Goal: Communication & Community: Answer question/provide support

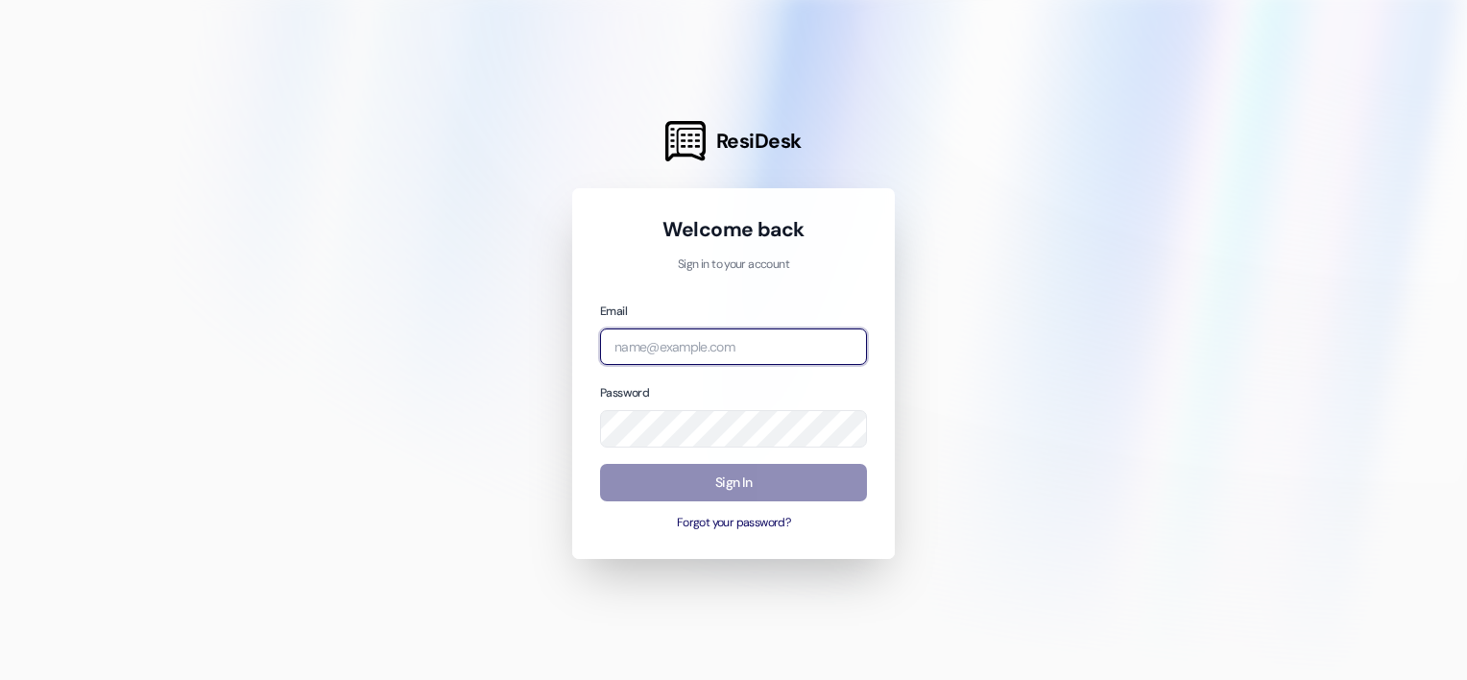
type input "[EMAIL_ADDRESS][DOMAIN_NAME]"
click at [747, 475] on button "Sign In" at bounding box center [733, 482] width 267 height 37
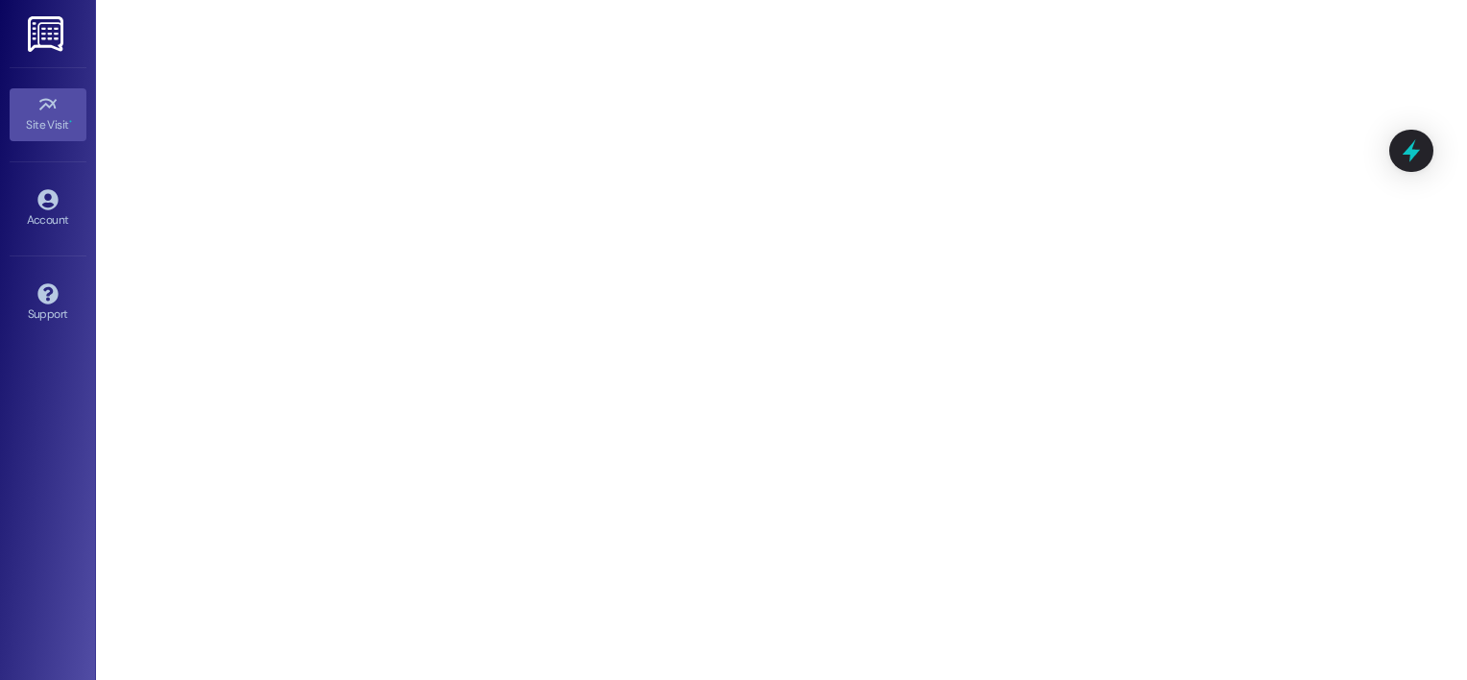
click at [33, 35] on img at bounding box center [47, 34] width 39 height 36
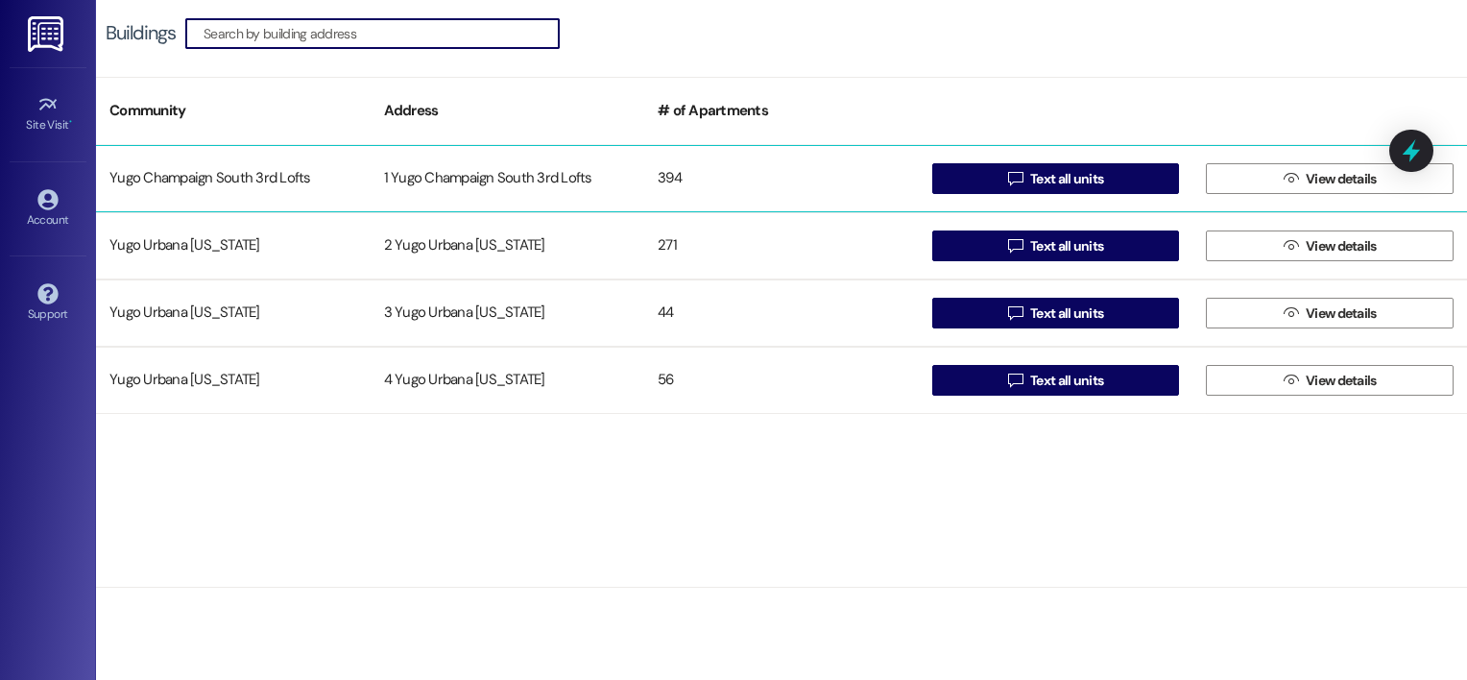
click at [332, 178] on div "Yugo Champaign South 3rd Lofts" at bounding box center [233, 178] width 275 height 38
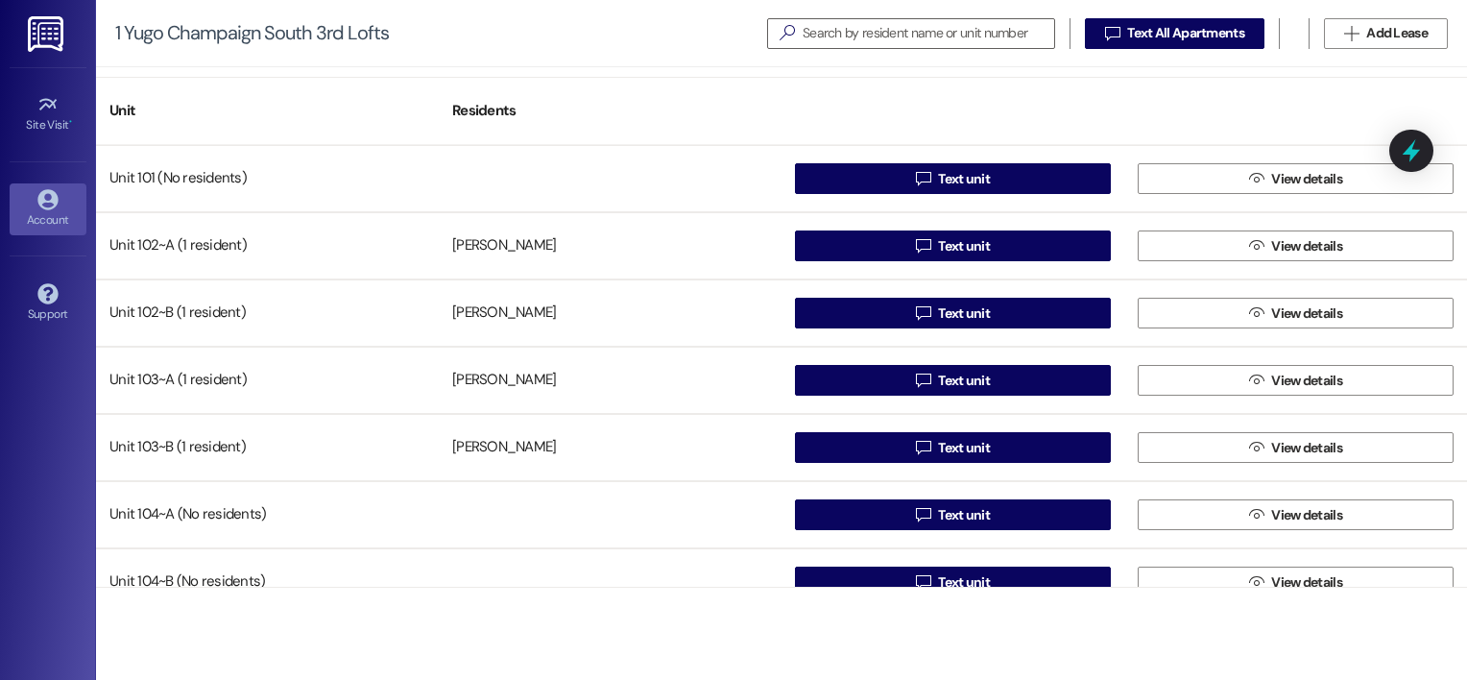
click at [50, 207] on icon at bounding box center [47, 199] width 20 height 20
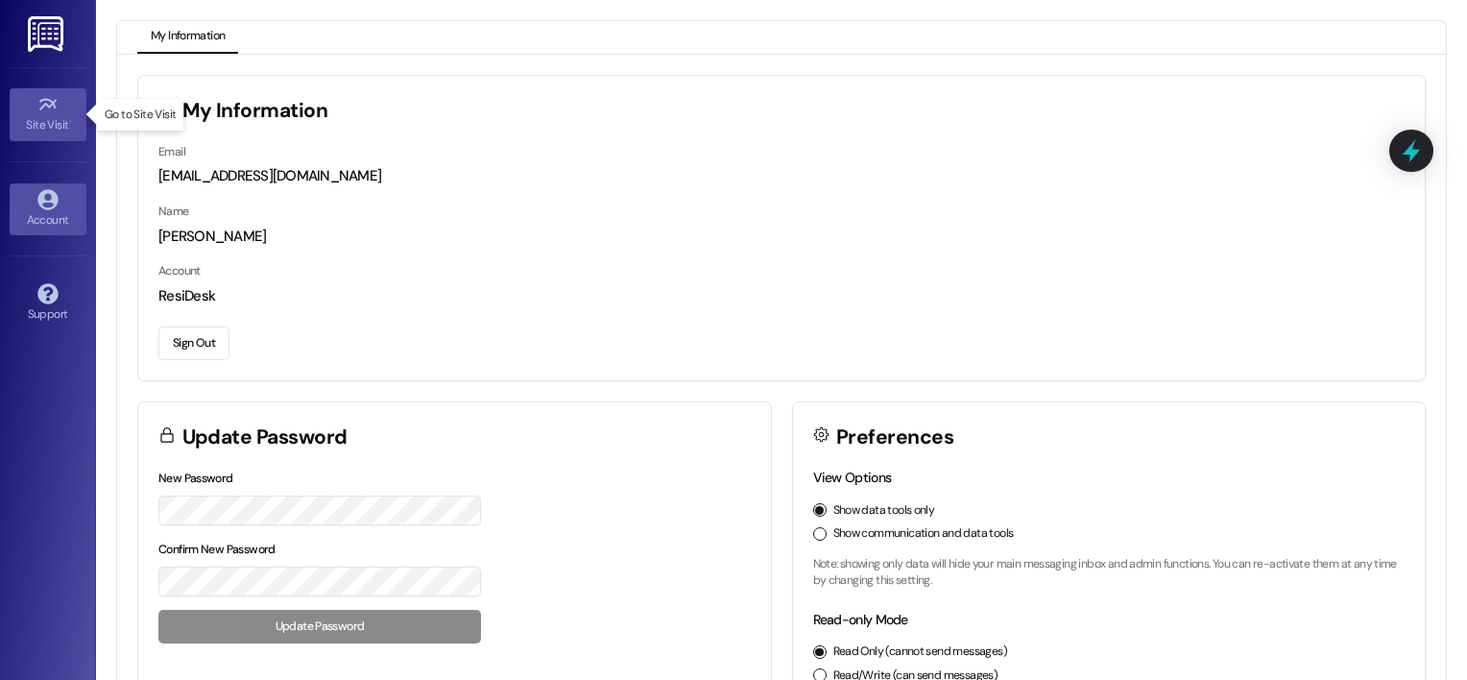
click at [46, 112] on icon at bounding box center [47, 104] width 21 height 21
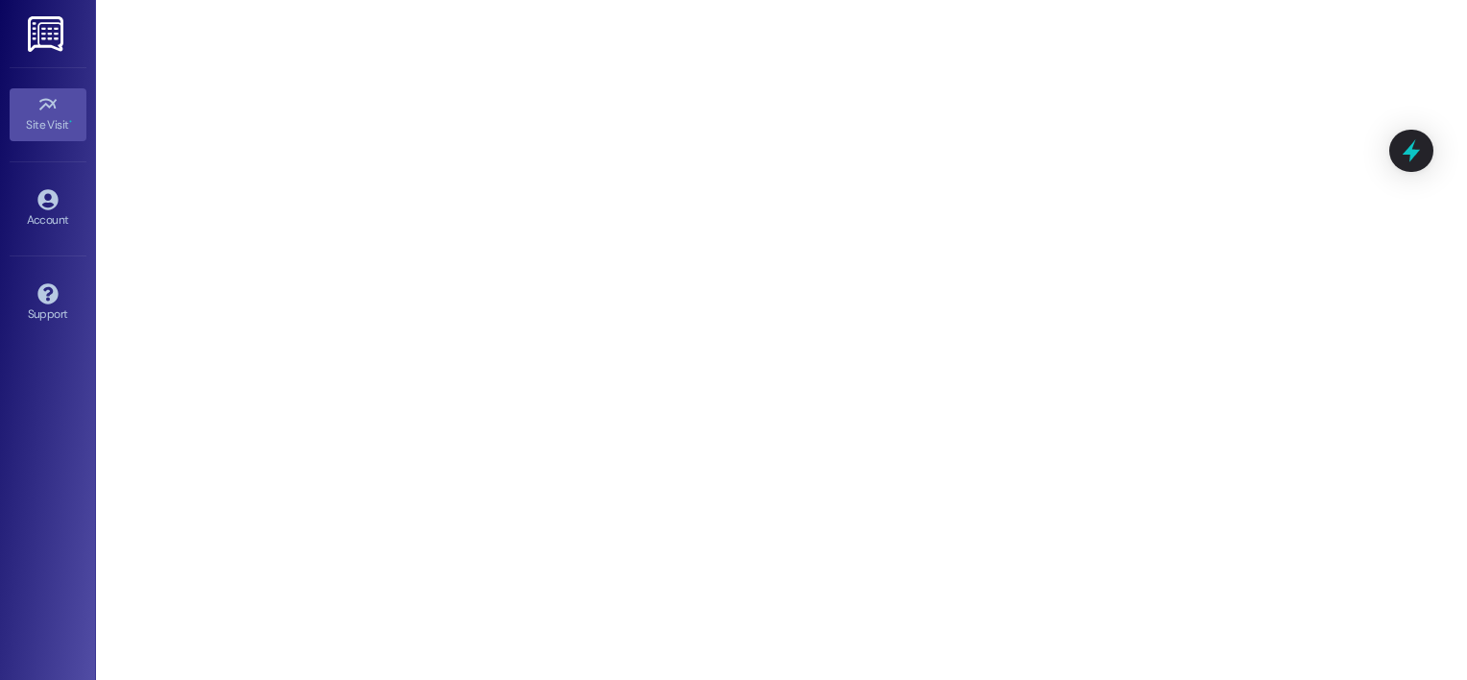
click at [45, 33] on img at bounding box center [47, 34] width 39 height 36
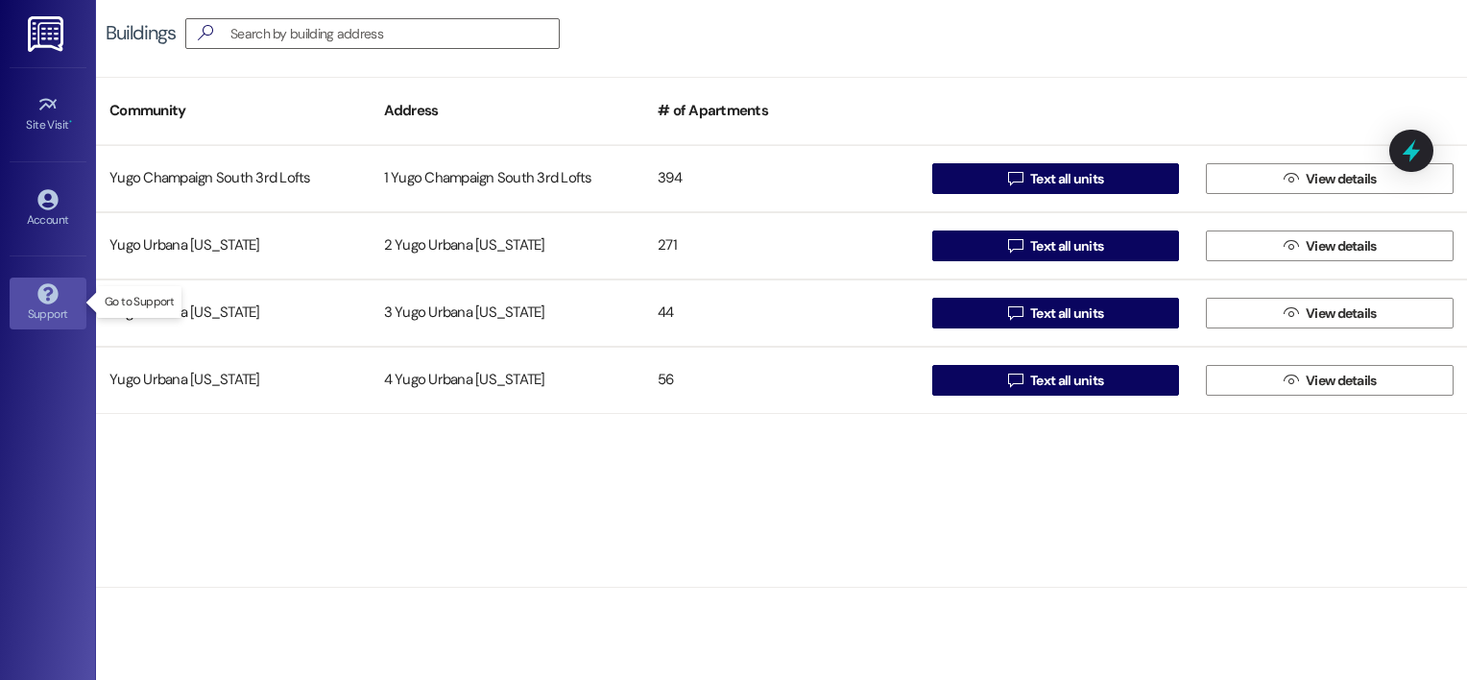
click at [46, 294] on icon at bounding box center [47, 293] width 21 height 21
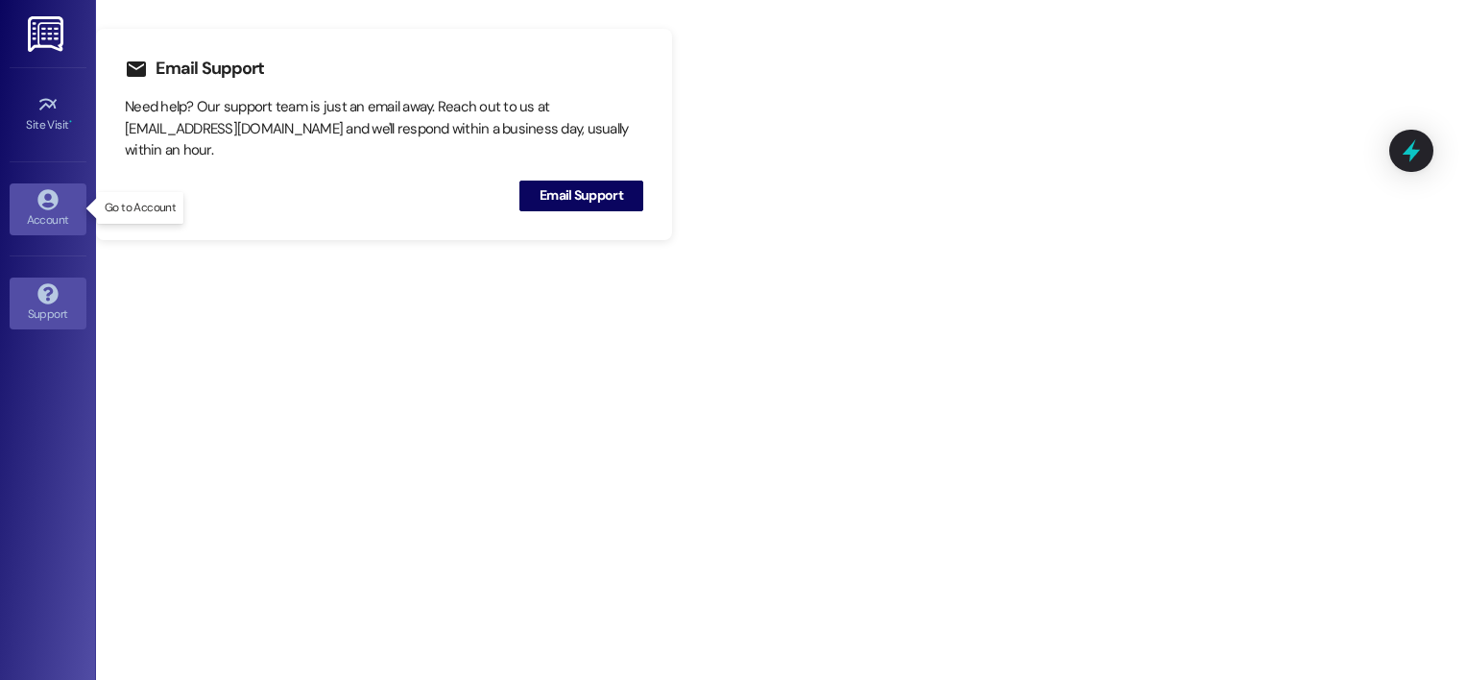
click at [54, 199] on icon at bounding box center [47, 199] width 20 height 20
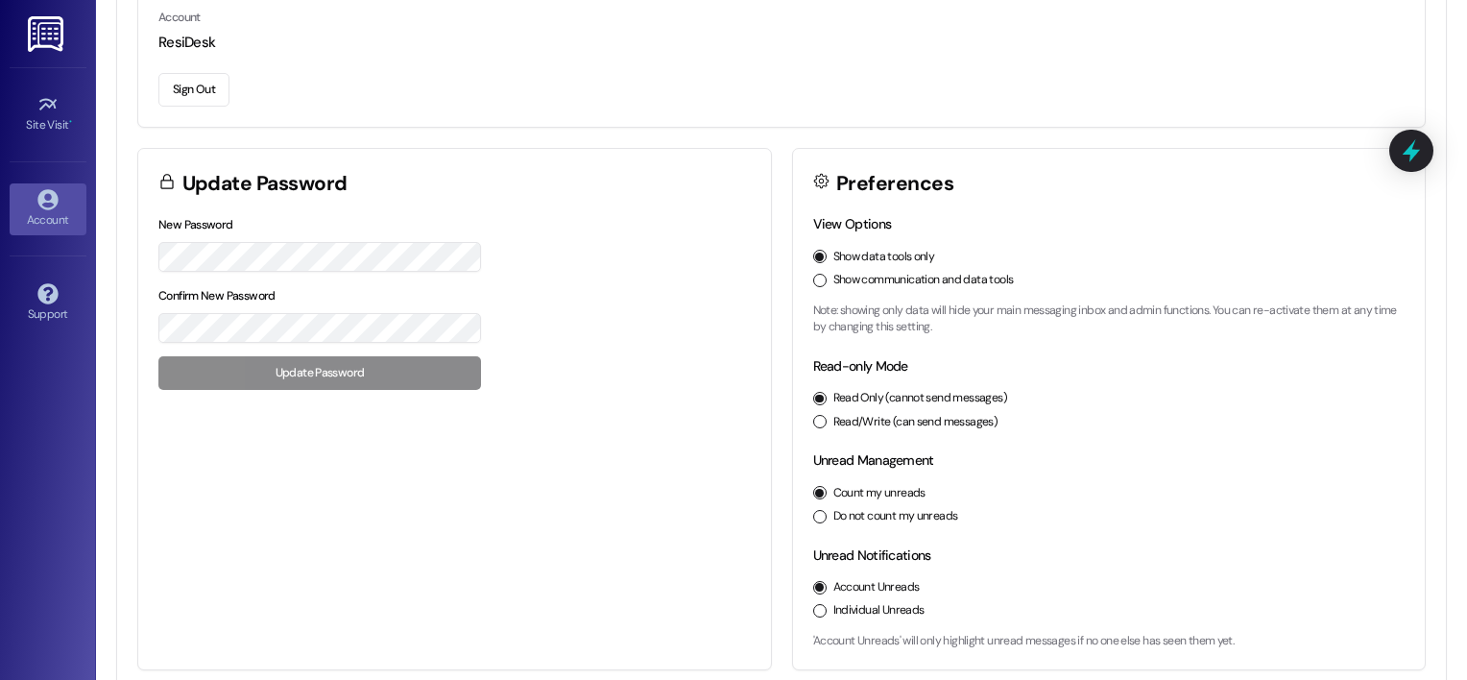
scroll to position [252, 0]
click at [818, 419] on button "Read/Write (can send messages)" at bounding box center [819, 422] width 13 height 13
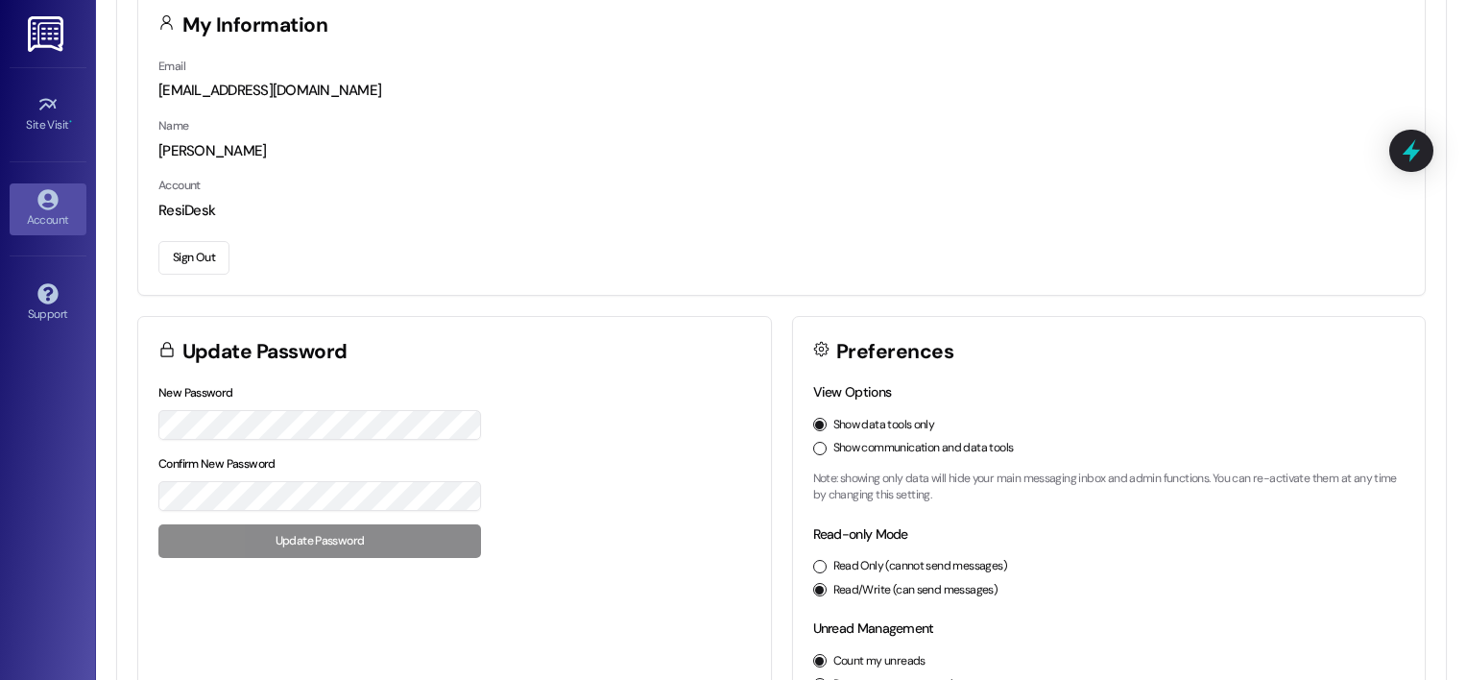
scroll to position [86, 0]
click at [35, 90] on link "Site Visit •" at bounding box center [48, 114] width 77 height 52
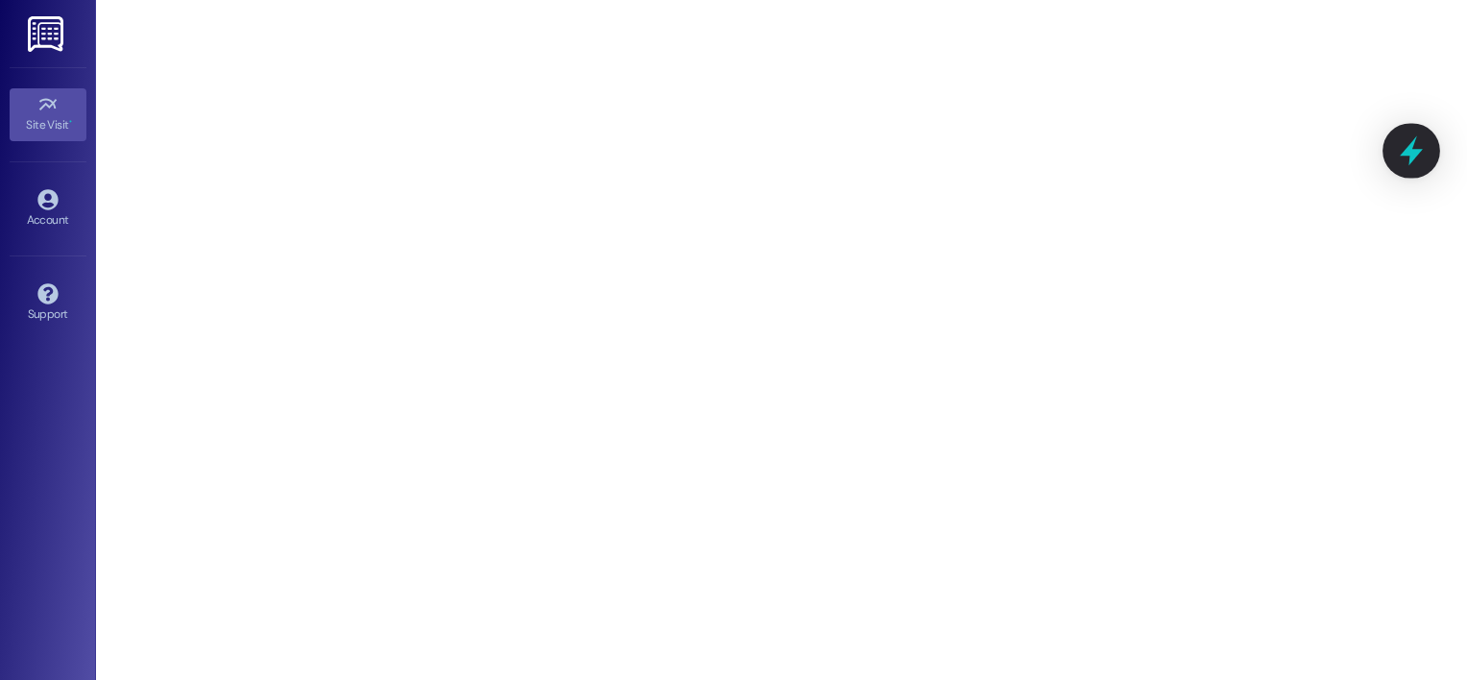
click at [1400, 160] on icon at bounding box center [1411, 150] width 33 height 33
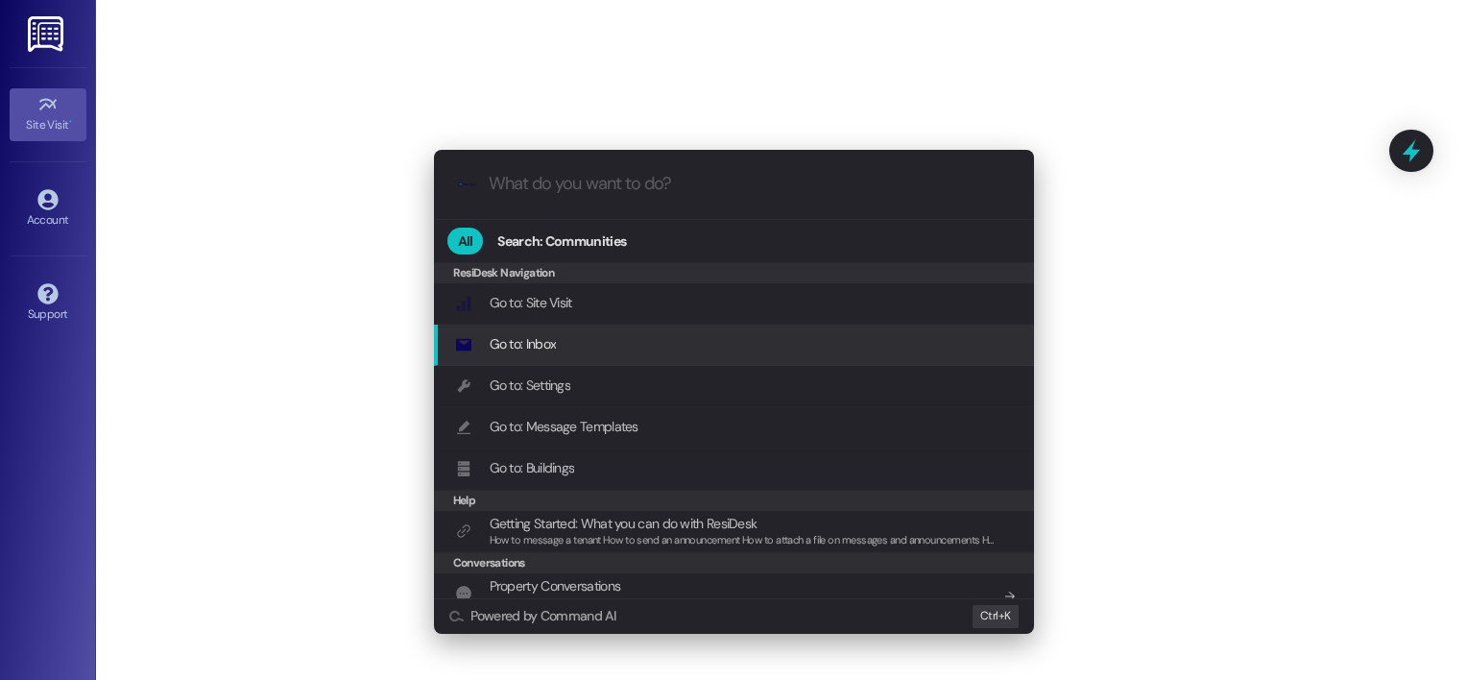
click at [594, 336] on div "Go to: Inbox Add shortcut" at bounding box center [736, 343] width 562 height 21
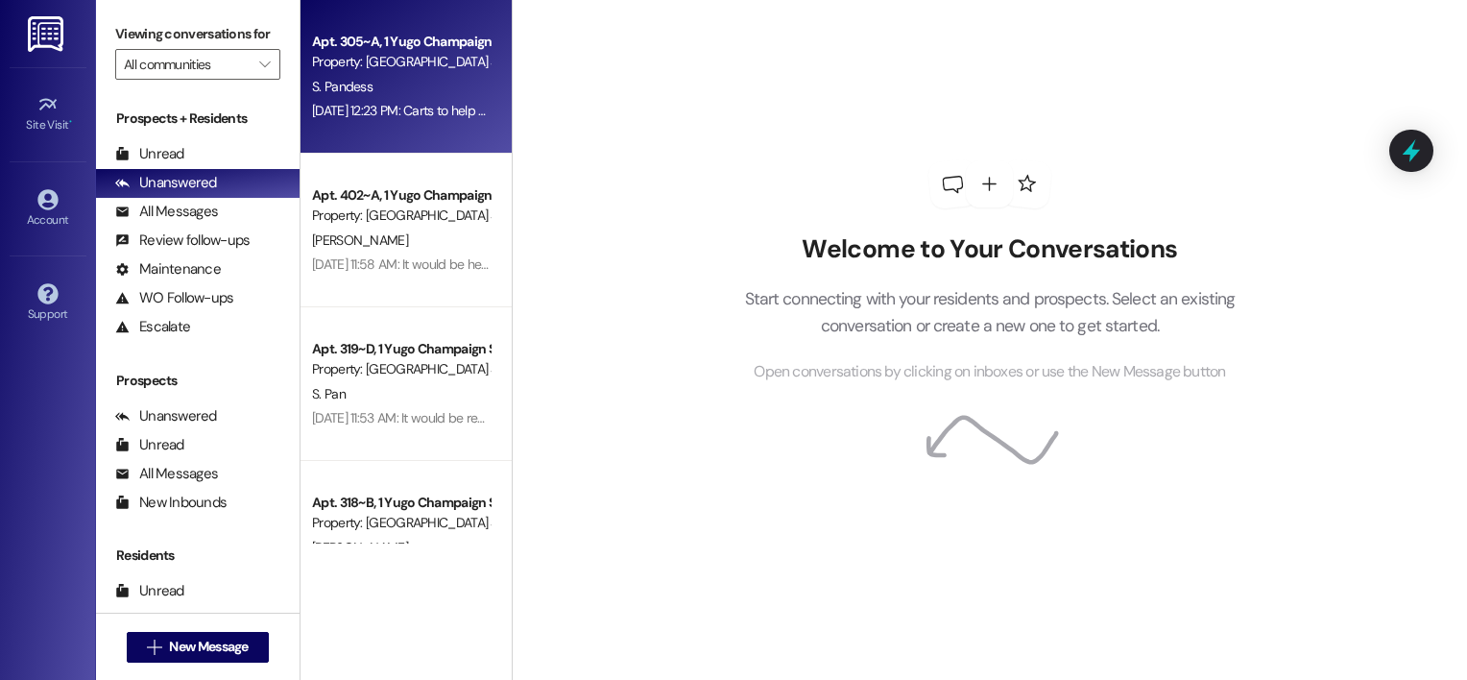
click at [367, 100] on div "Aug 25, 2025 at 12:23 PM: Carts to help move in Aug 25, 2025 at 12:23 PM: Carts…" at bounding box center [400, 111] width 181 height 24
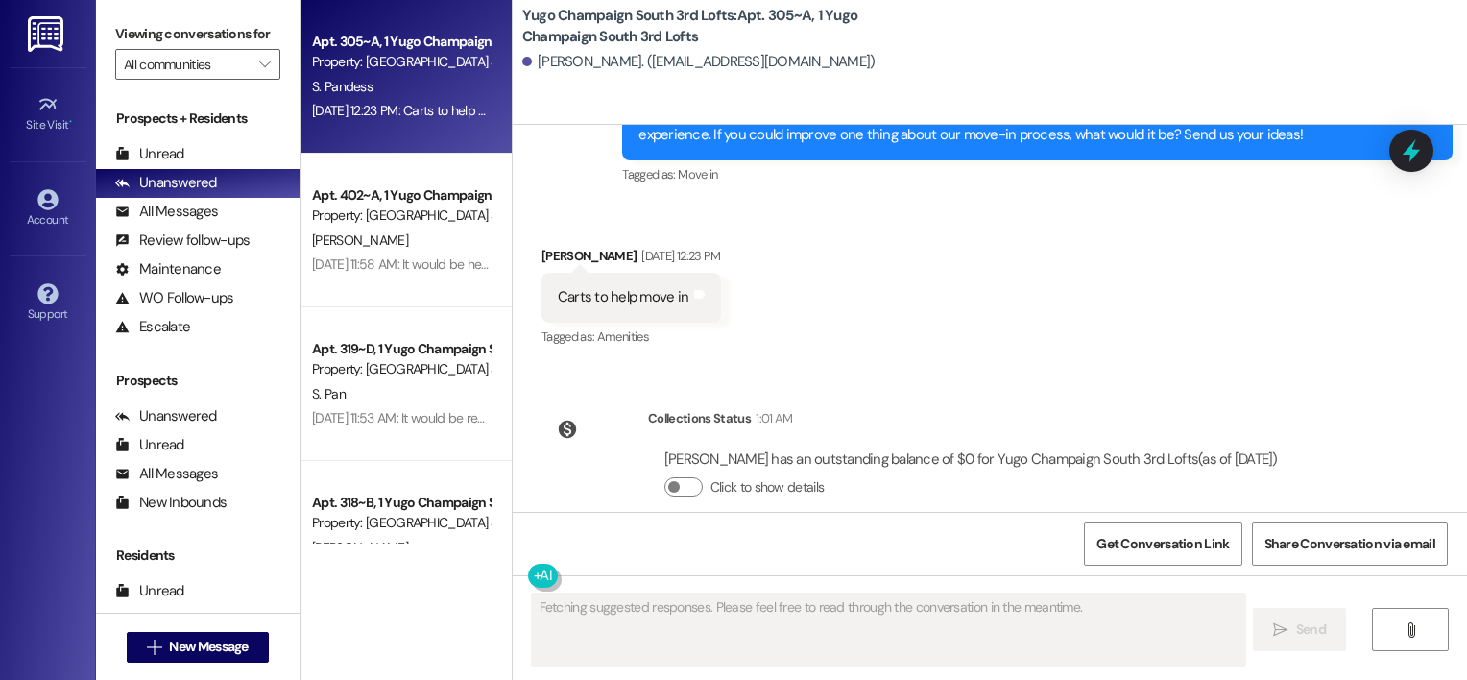
scroll to position [777, 0]
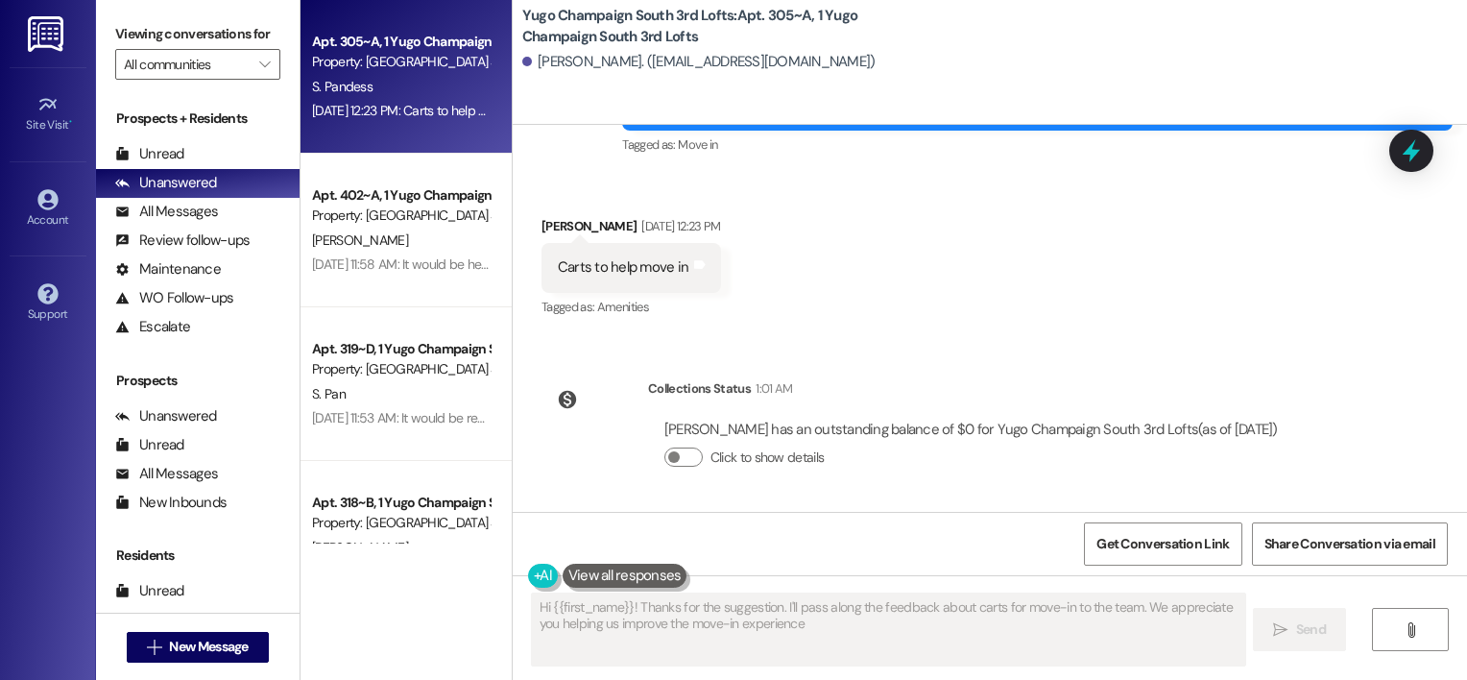
type textarea "Hi {{first_name}}! Thanks for the suggestion. I'll pass along the feedback abou…"
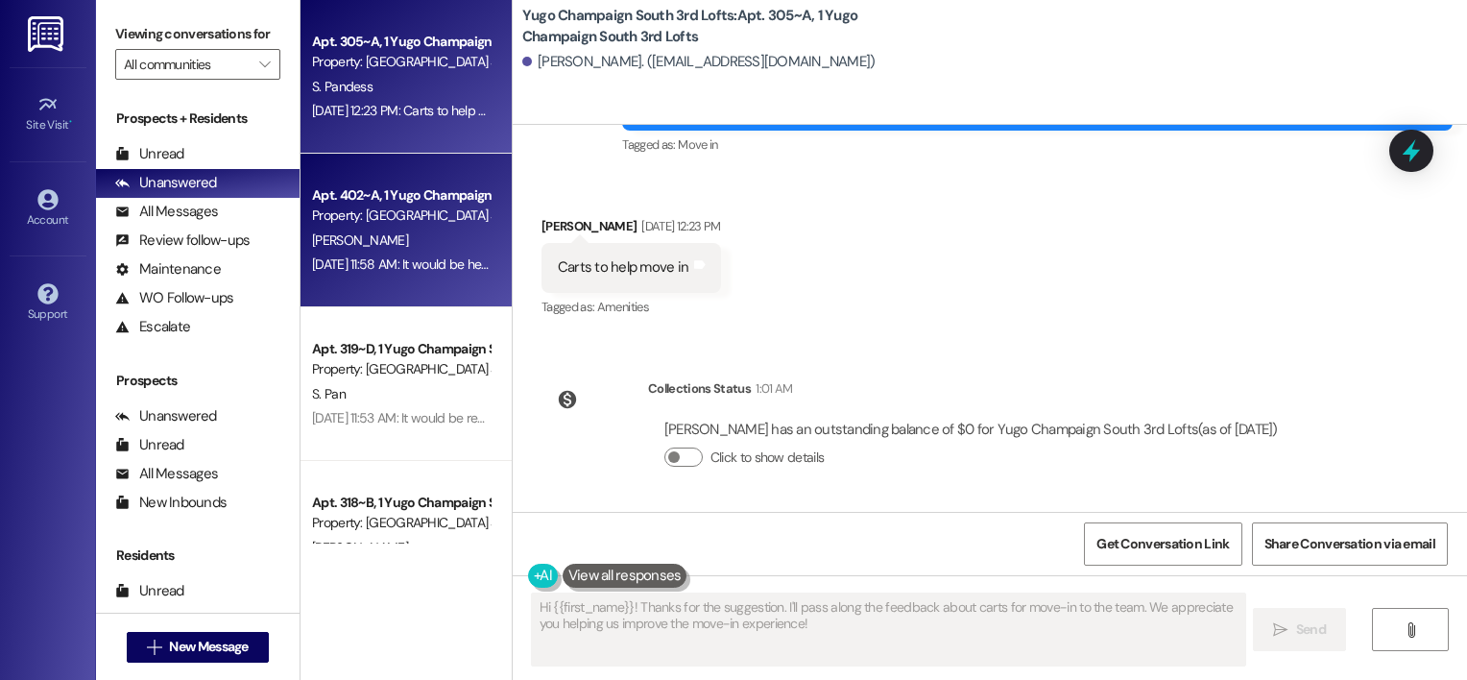
click at [403, 215] on div "Property: Yugo Champaign South 3rd Lofts" at bounding box center [401, 215] width 178 height 20
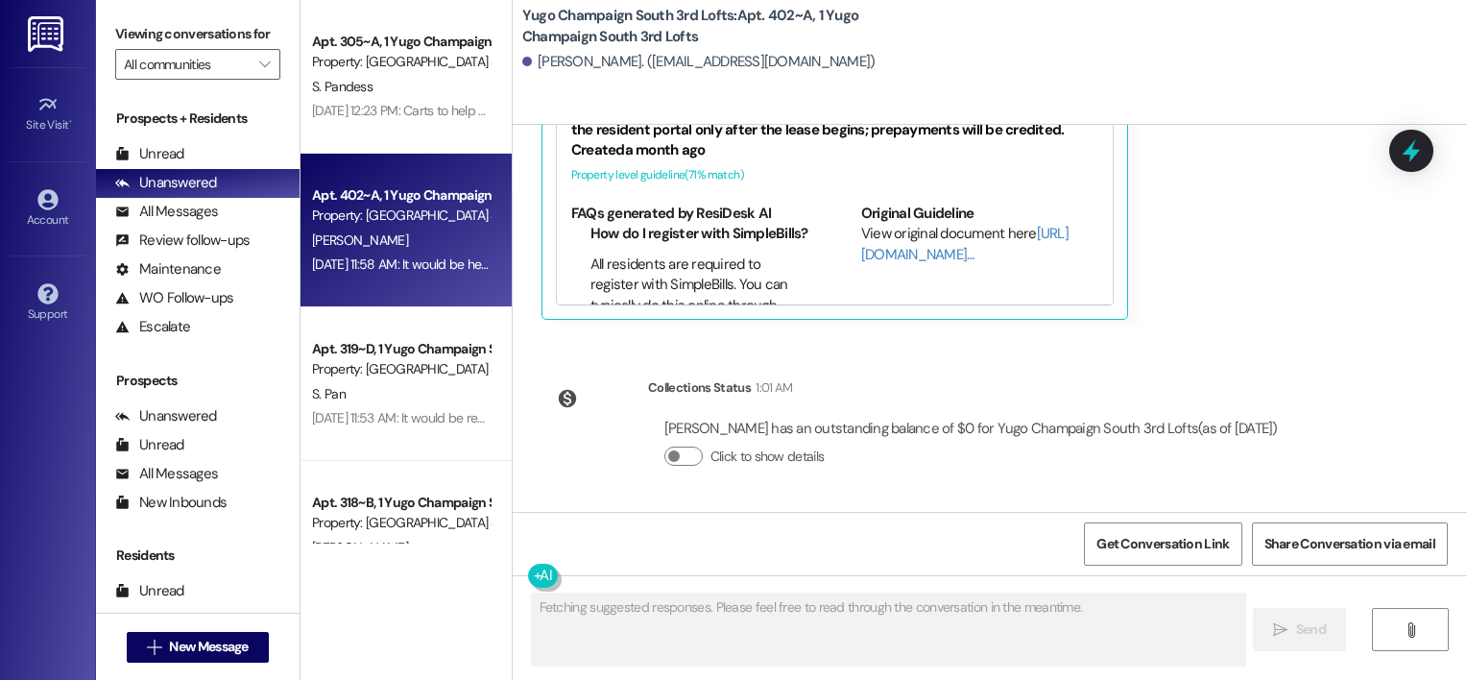
scroll to position [601, 0]
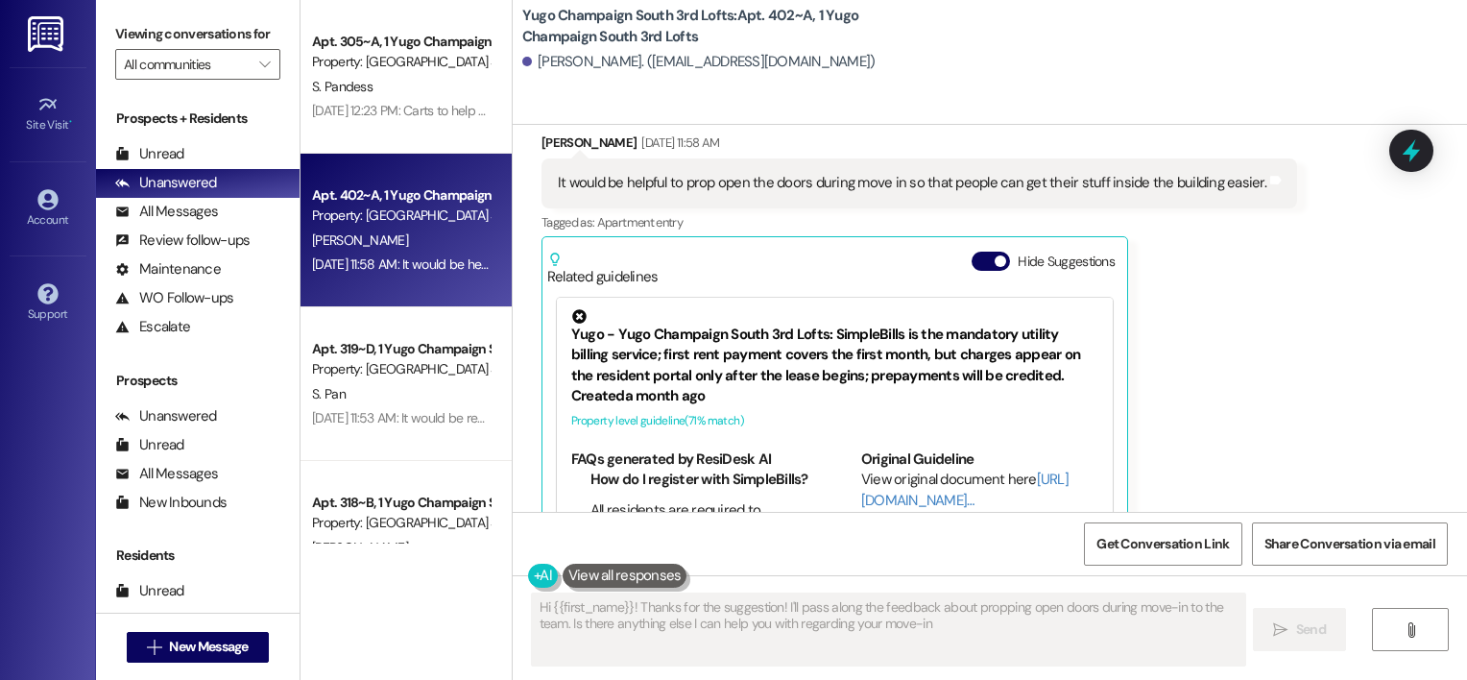
type textarea "Hi {{first_name}}! Thanks for the suggestion! I'll pass along the feedback abou…"
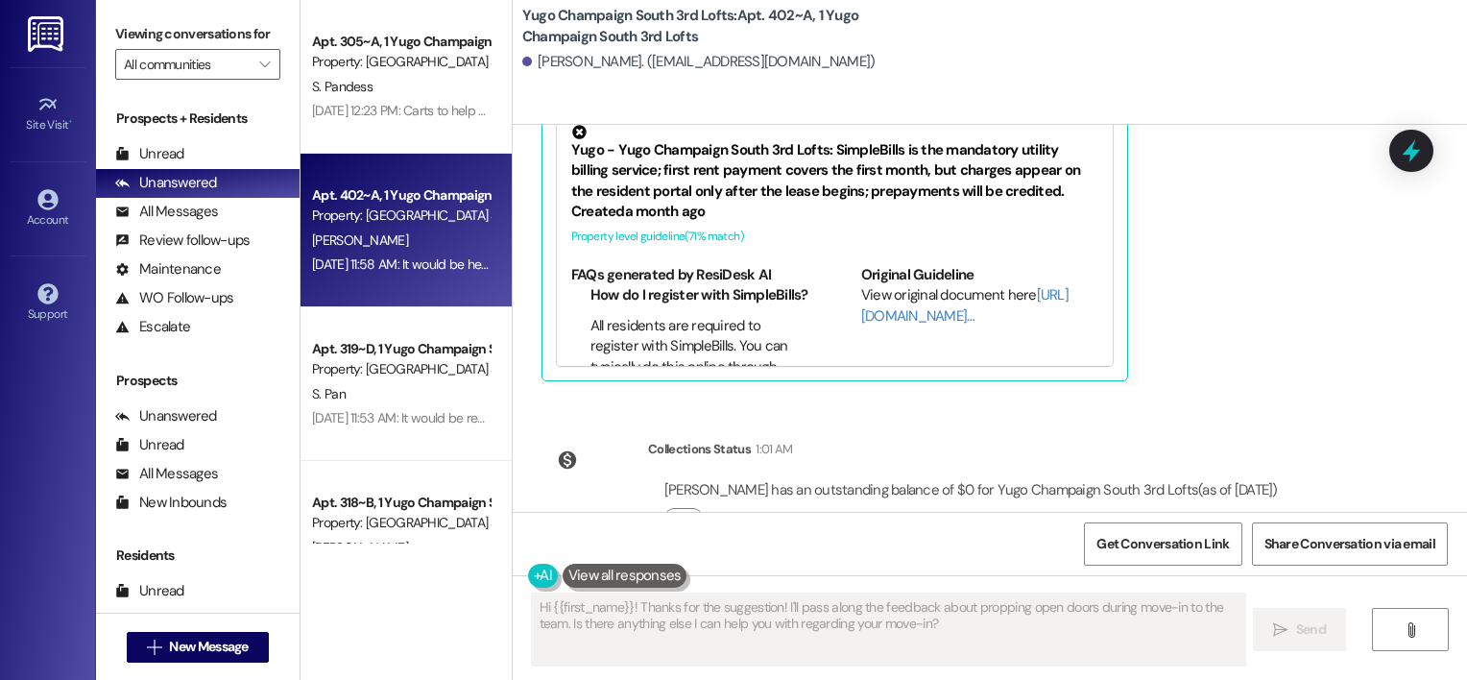
scroll to position [559, 0]
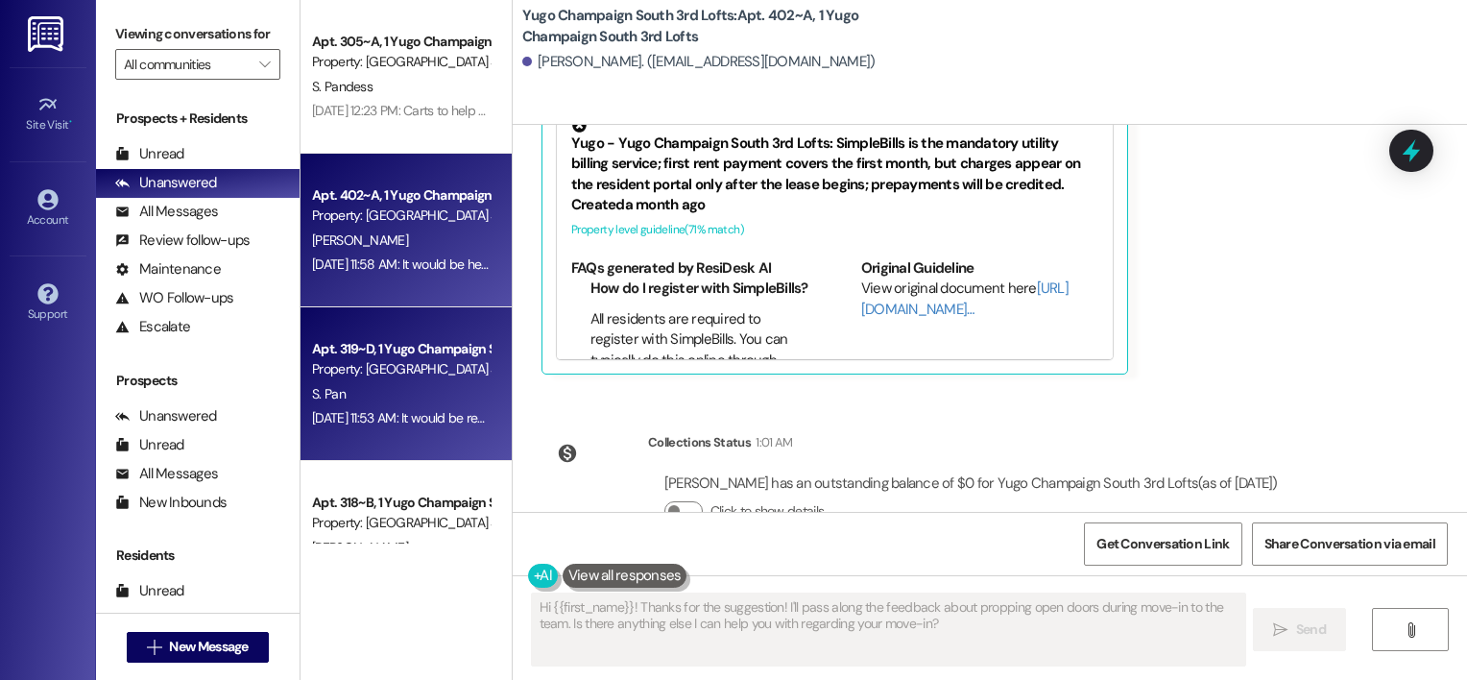
click at [375, 402] on div "S. Pan" at bounding box center [400, 394] width 181 height 24
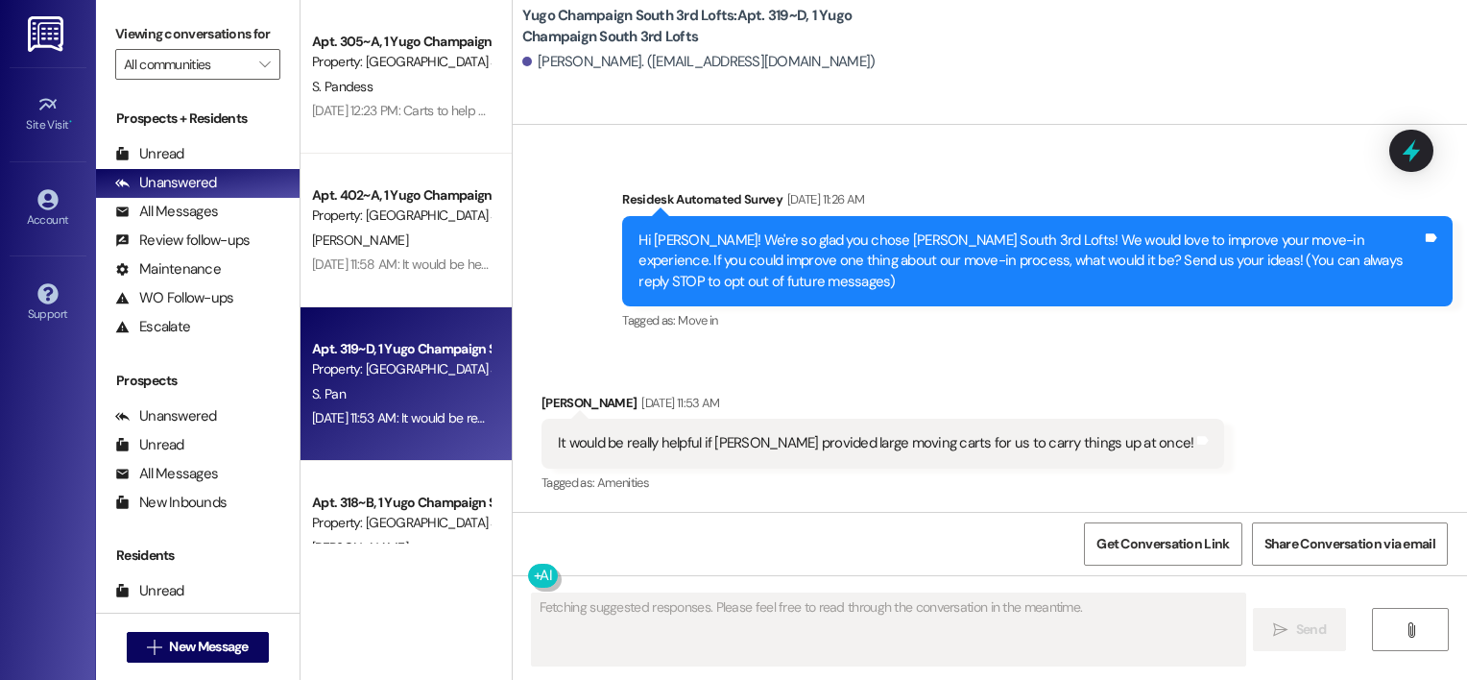
scroll to position [107, 0]
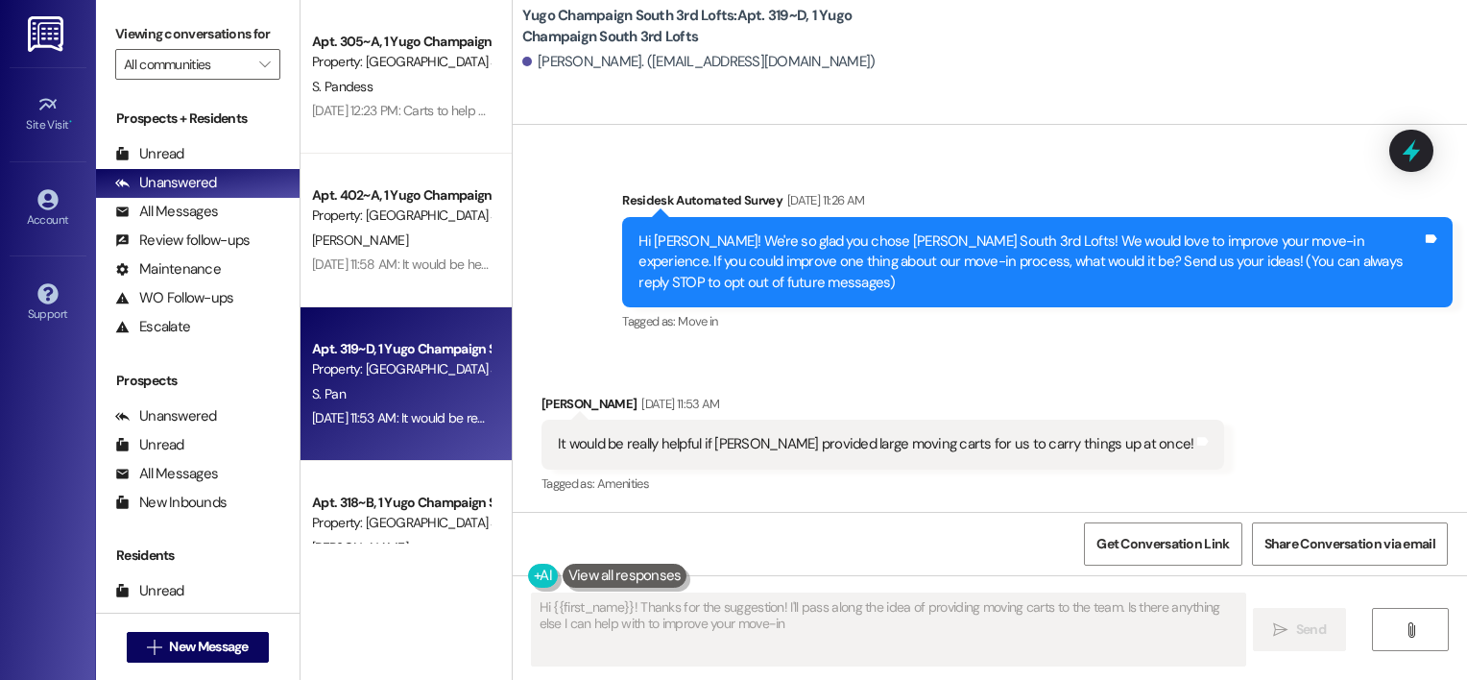
type textarea "Hi {{first_name}}! Thanks for the suggestion! I'll pass along the idea of provi…"
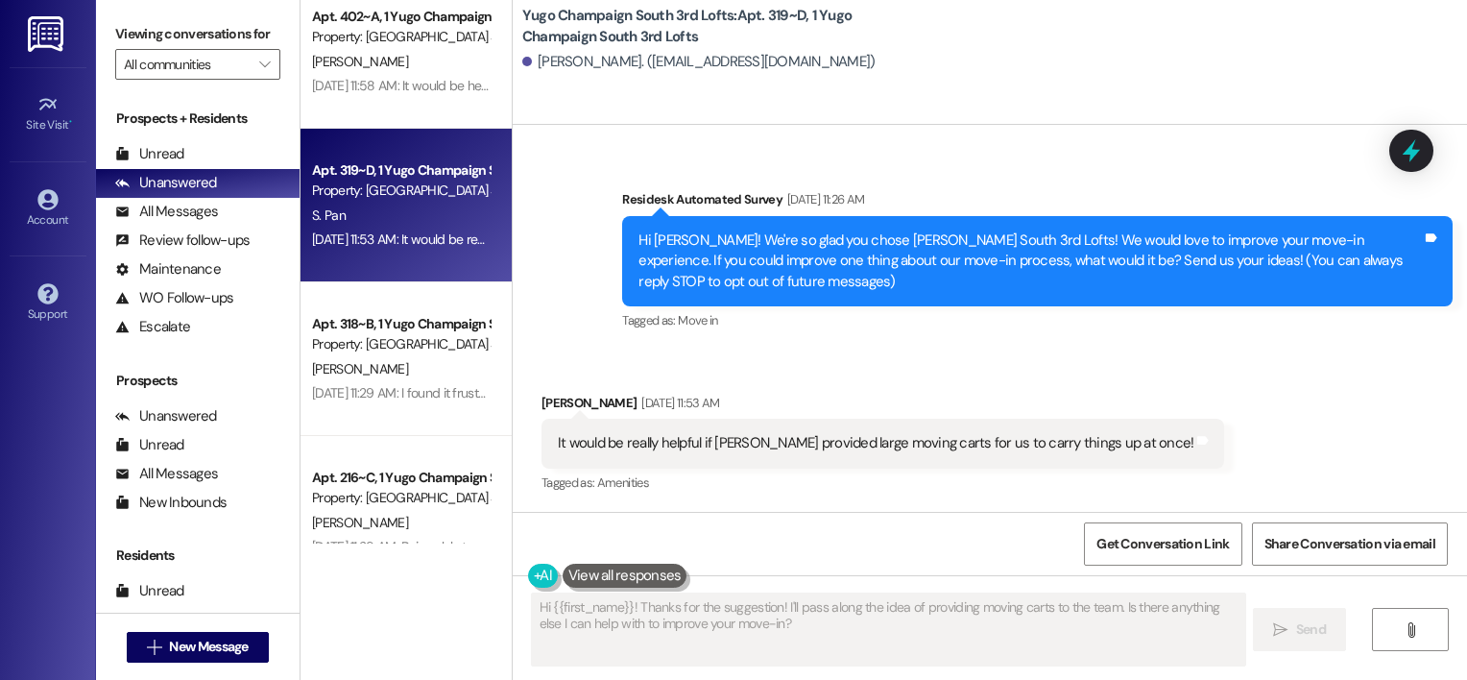
scroll to position [180, 0]
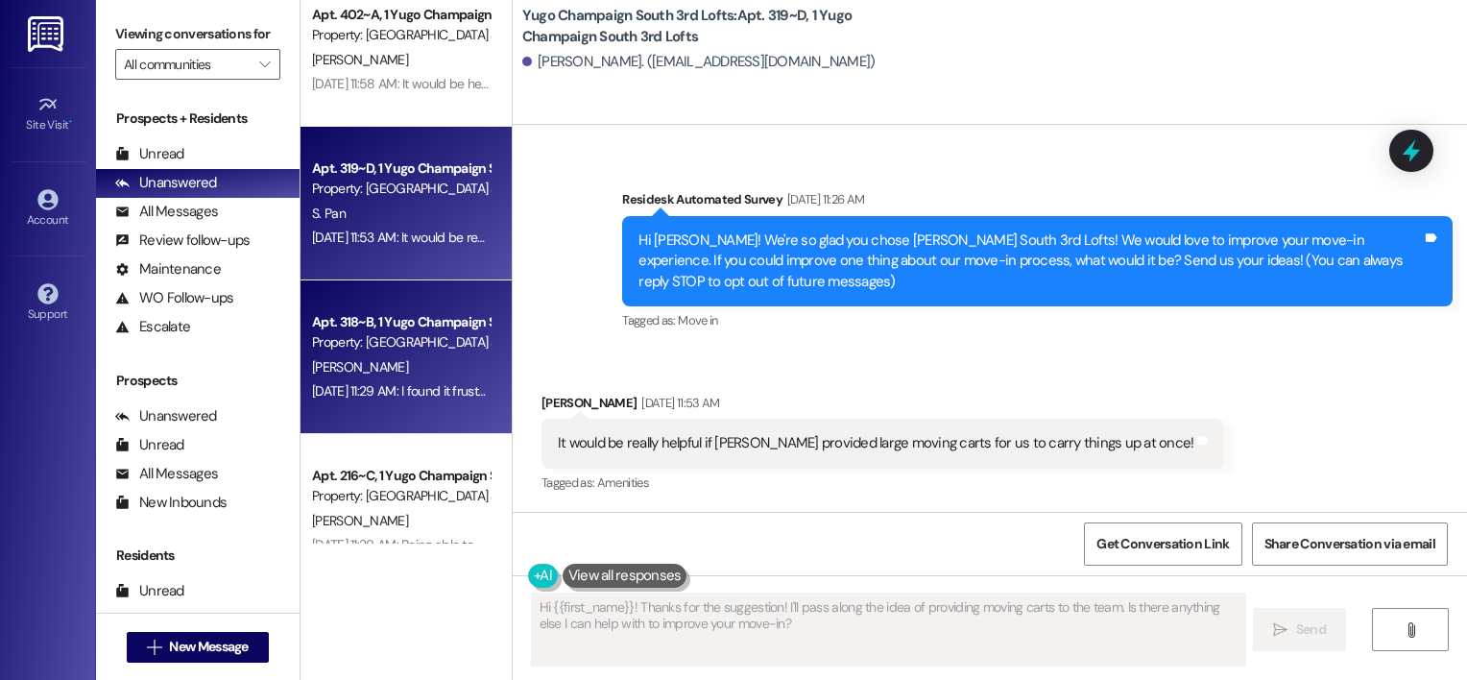
click at [369, 376] on div "R. Fitzgerald" at bounding box center [400, 367] width 181 height 24
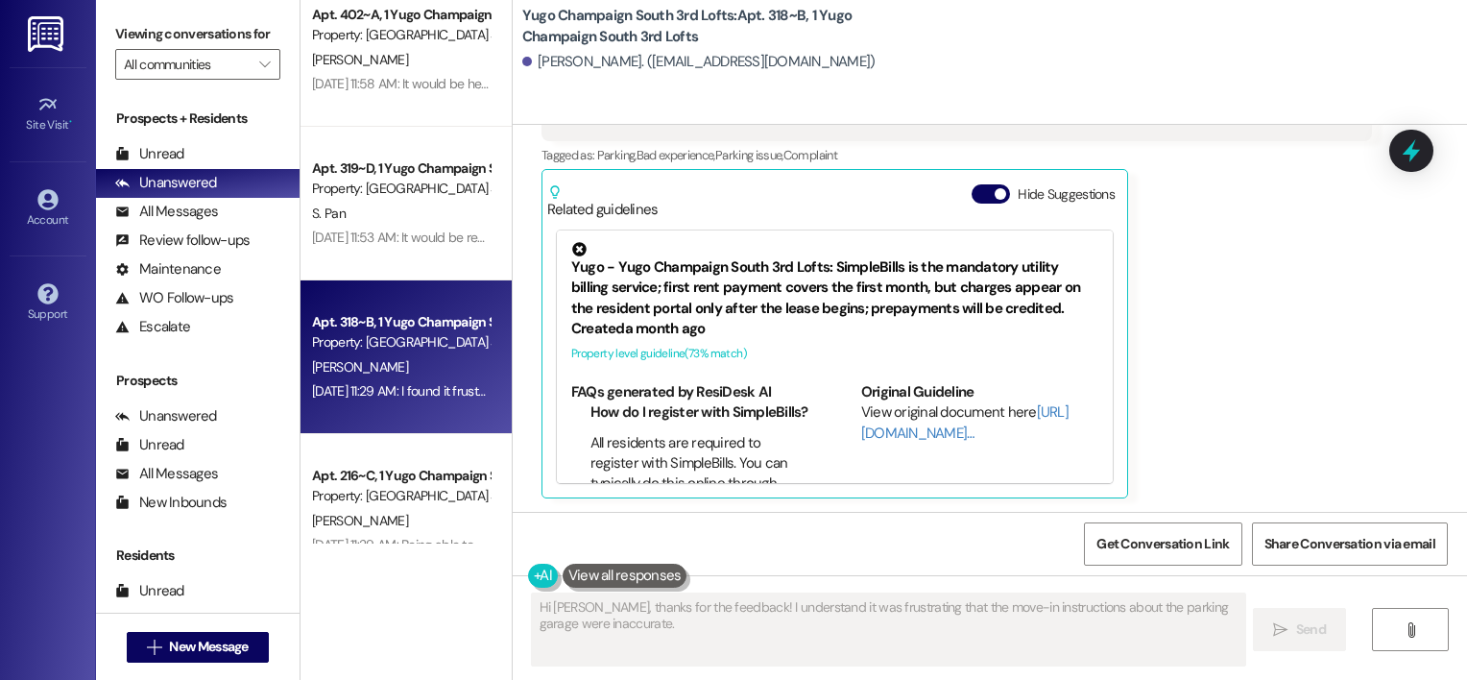
scroll to position [0, 0]
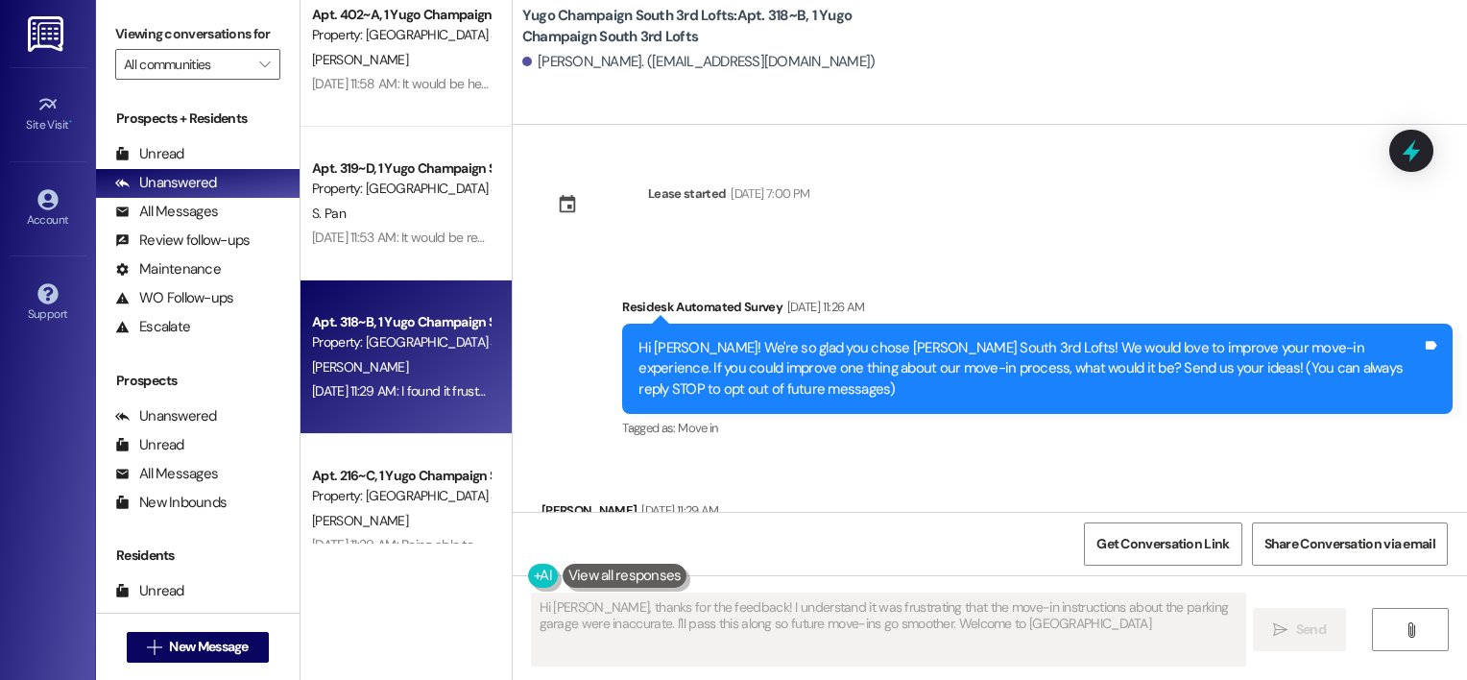
type textarea "Hi Robin, thanks for the feedback! I understand it was frustrating that the mov…"
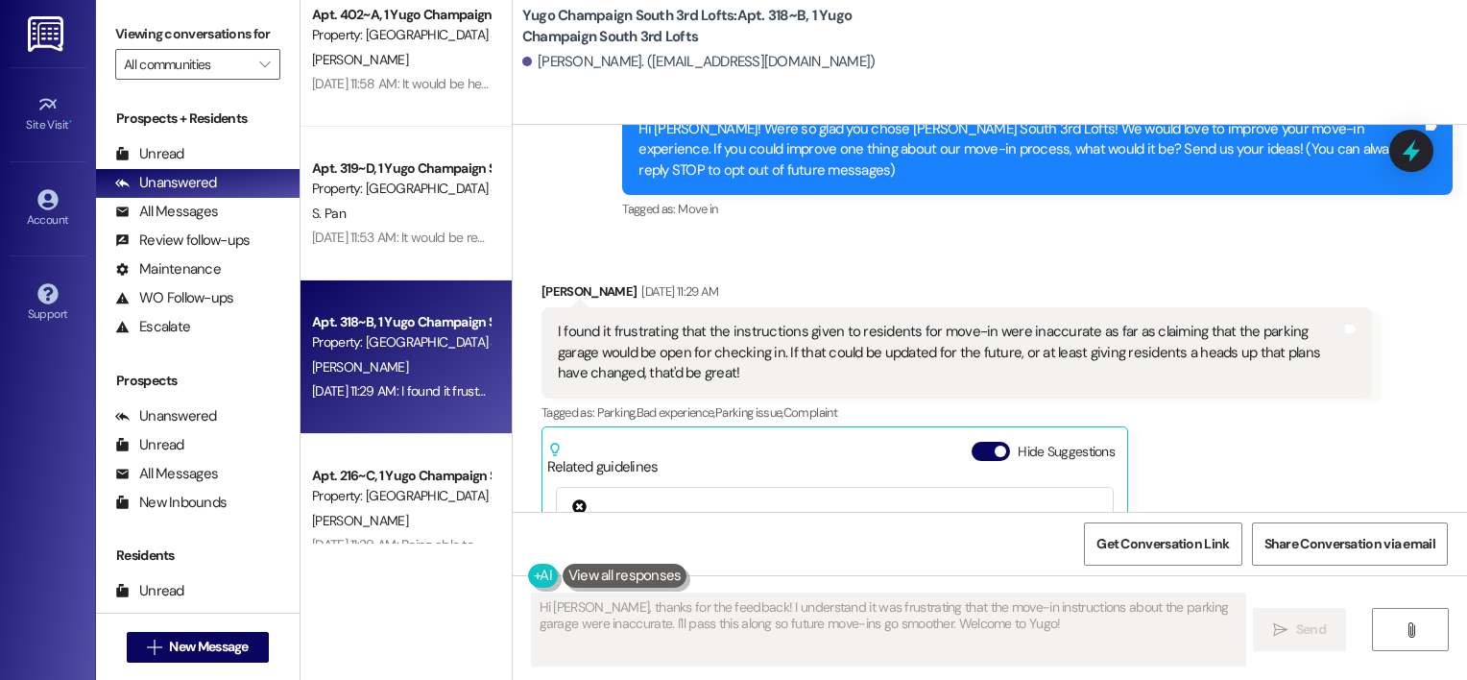
scroll to position [219, 0]
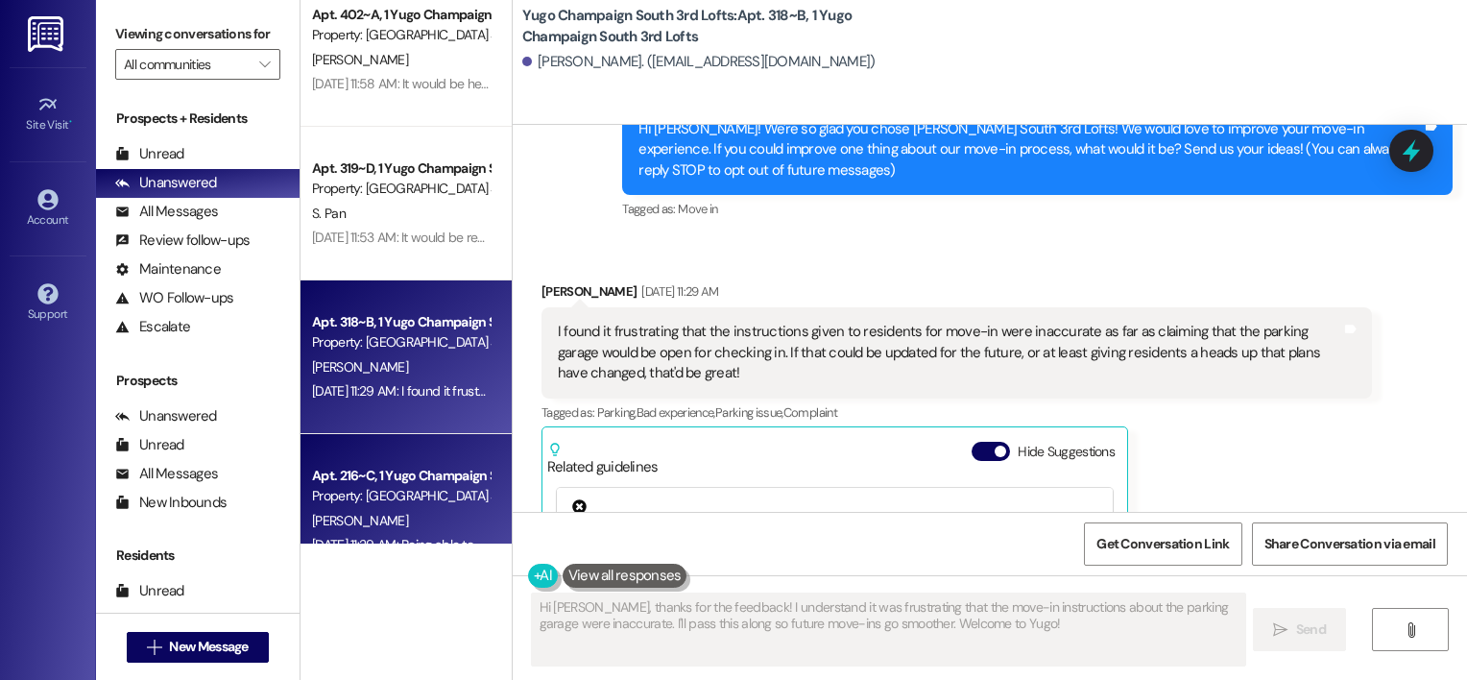
click at [427, 501] on div "Property: Yugo Champaign South 3rd Lofts" at bounding box center [401, 496] width 178 height 20
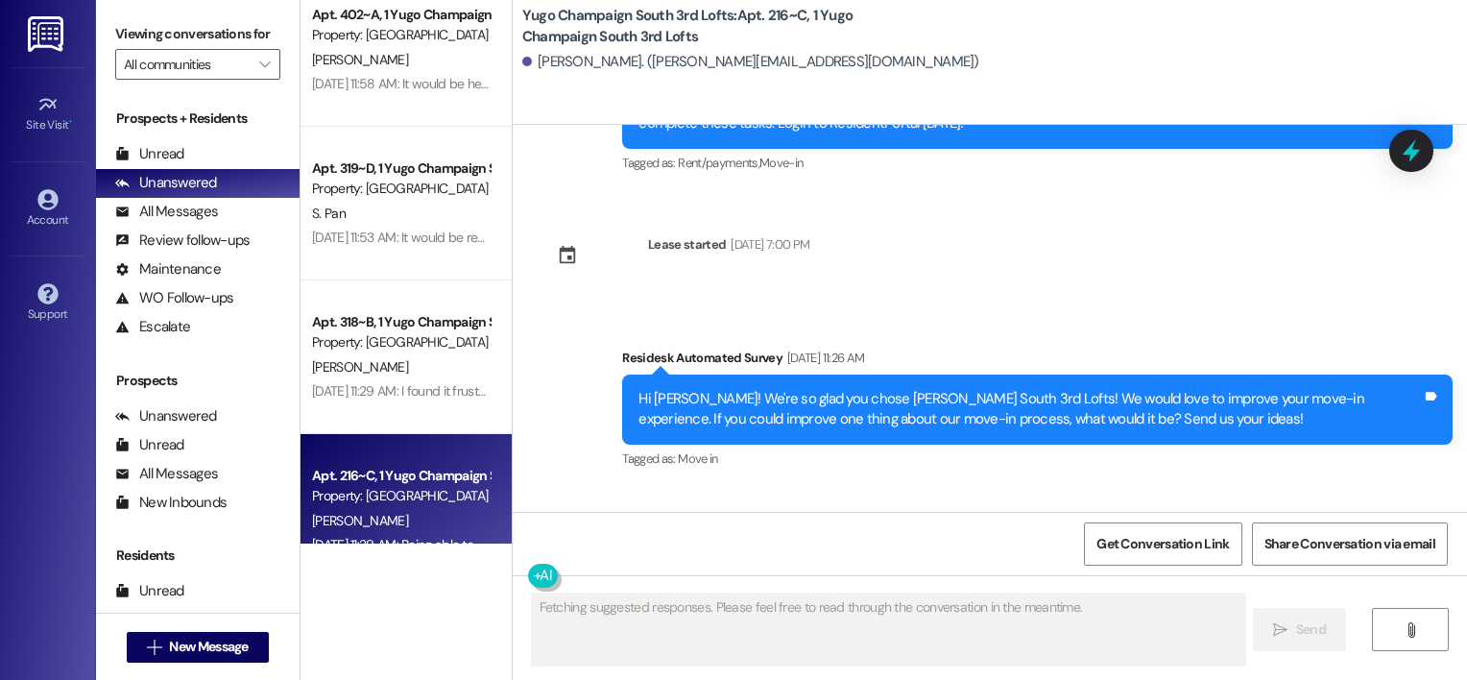
scroll to position [601, 0]
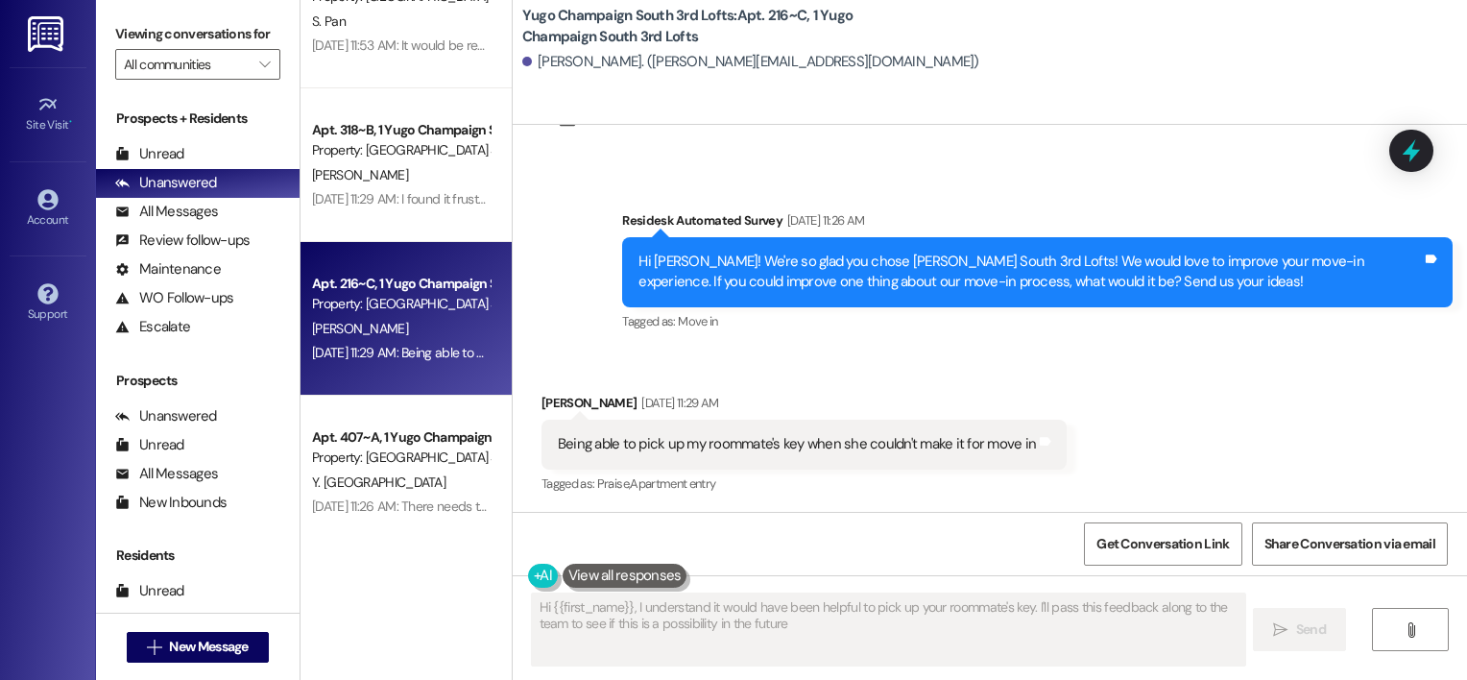
type textarea "Hi {{first_name}}, I understand it would have been helpful to pick up your room…"
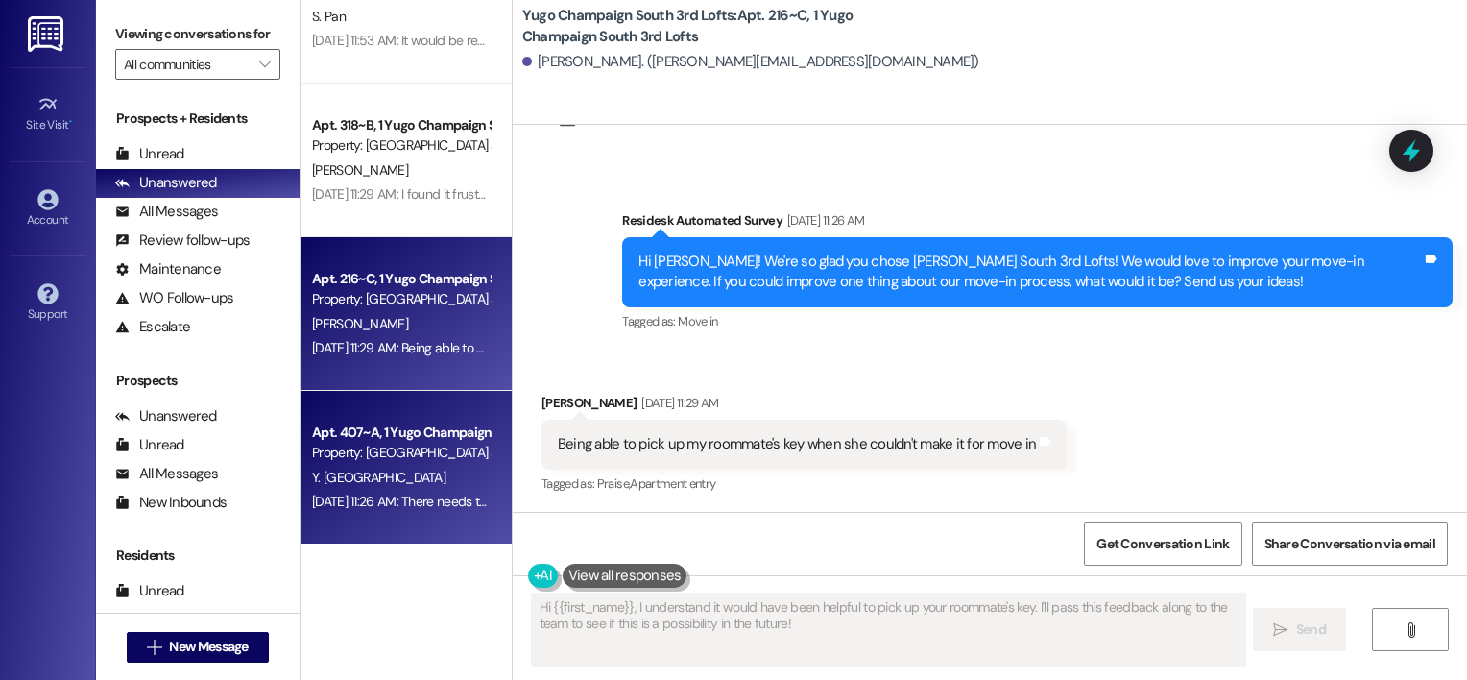
click at [387, 445] on div "Property: Yugo Champaign South 3rd Lofts" at bounding box center [401, 452] width 178 height 20
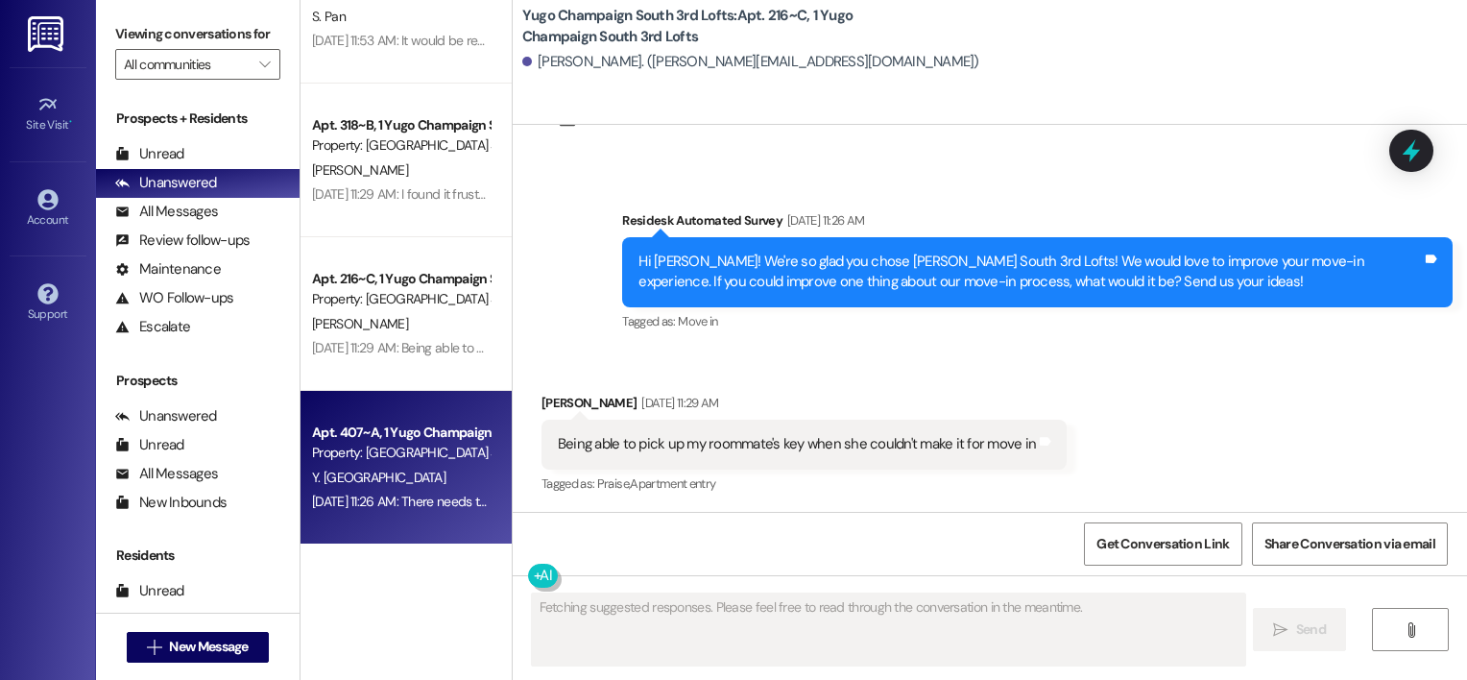
scroll to position [326, 0]
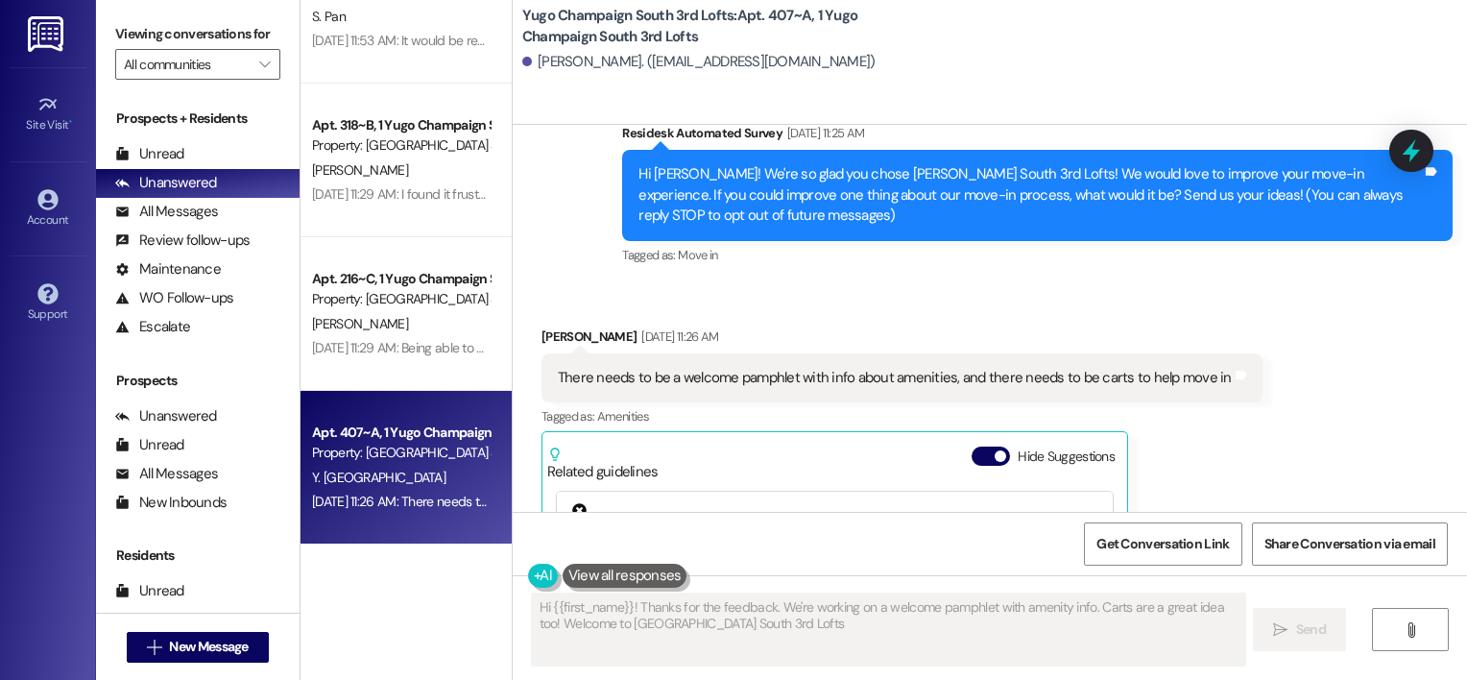
type textarea "Hi {{first_name}}! Thanks for the feedback. We're working on a welcome pamphlet…"
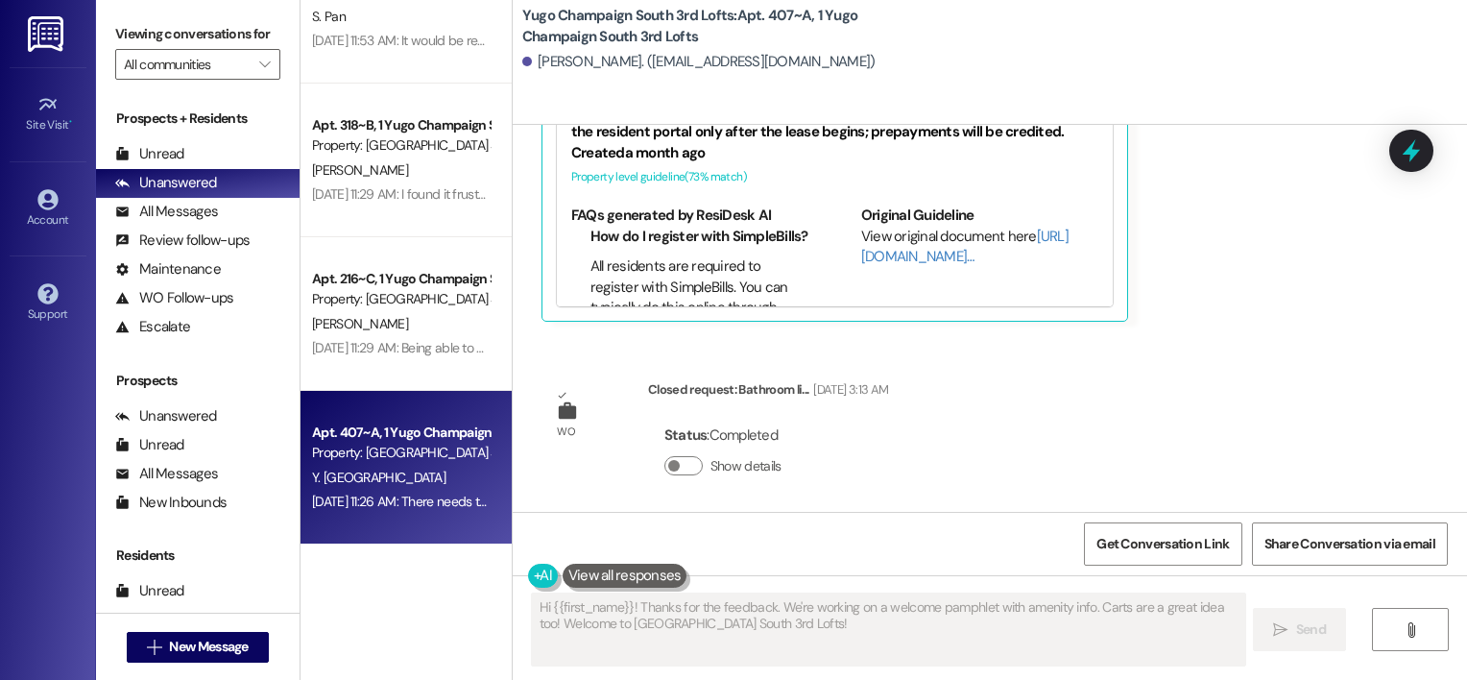
scroll to position [655, 0]
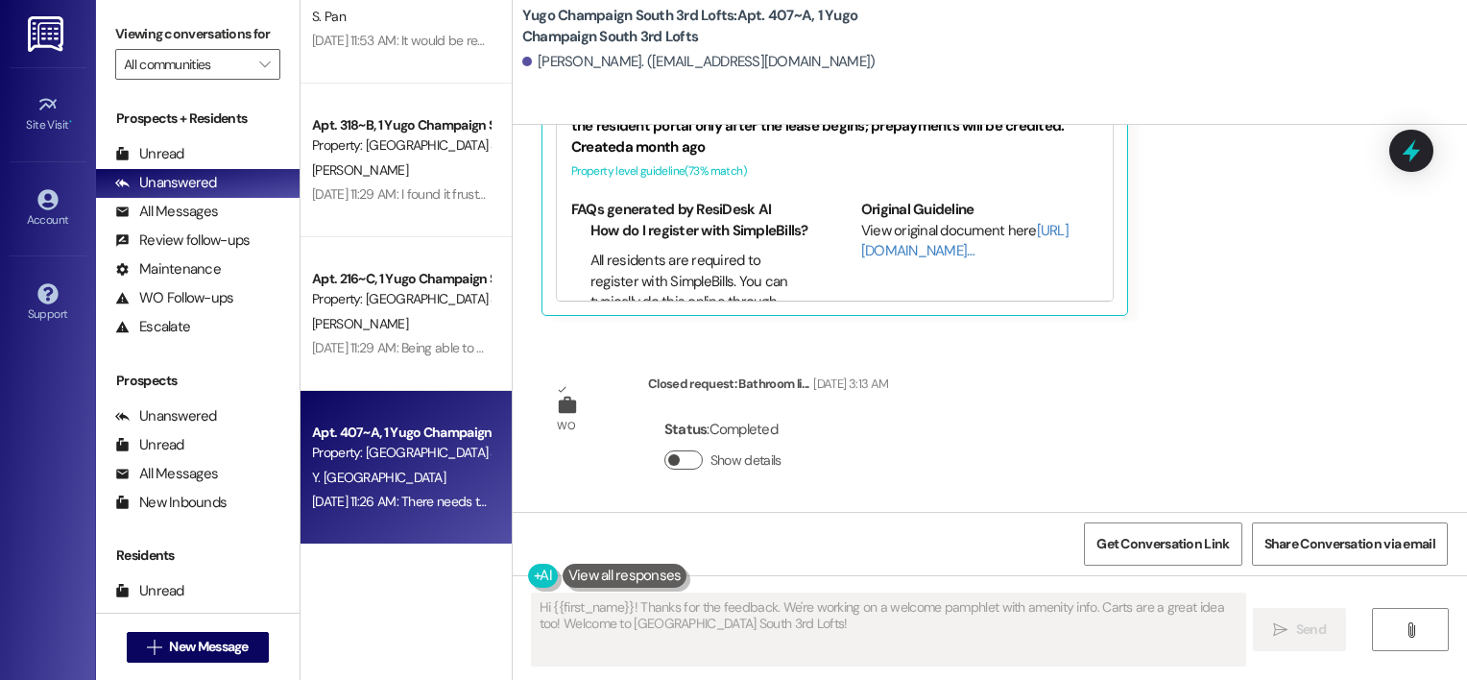
click at [675, 458] on button "Show details" at bounding box center [683, 459] width 38 height 19
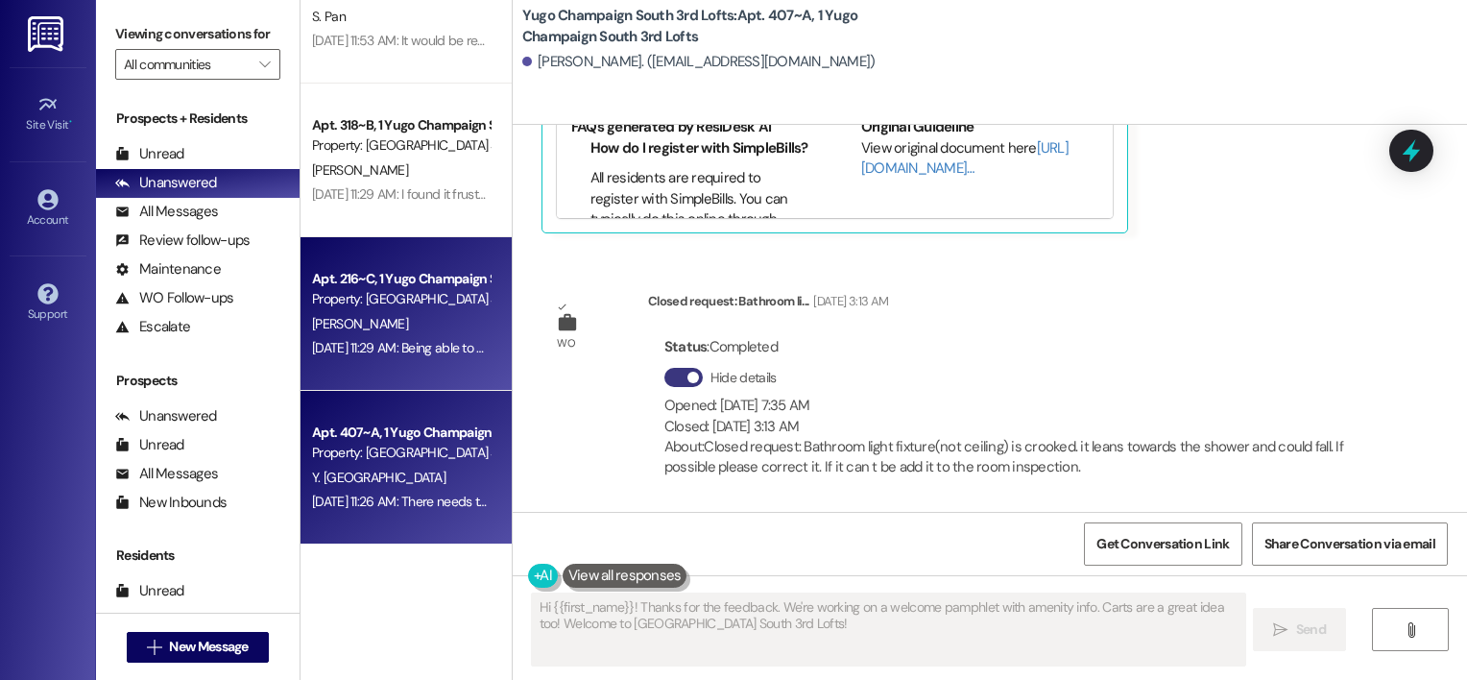
click at [349, 296] on div "Property: Yugo Champaign South 3rd Lofts" at bounding box center [401, 299] width 178 height 20
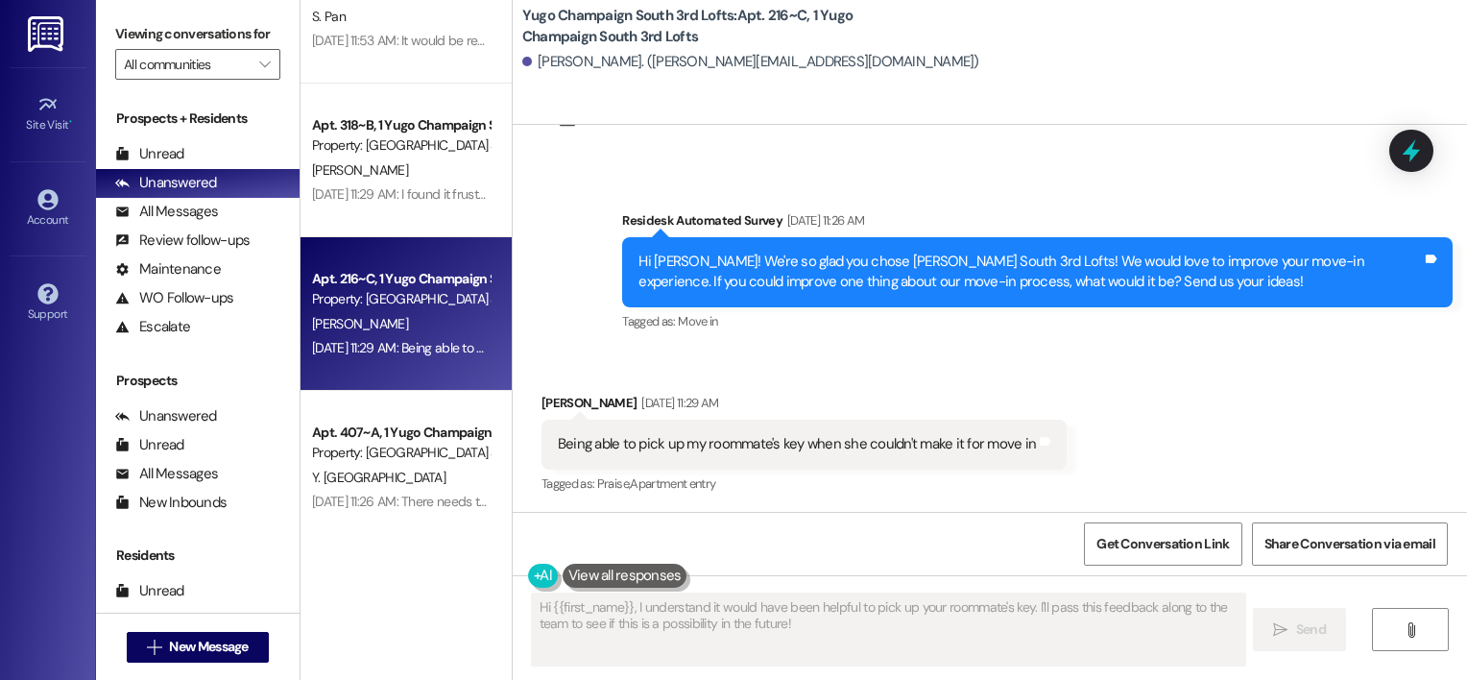
scroll to position [777, 0]
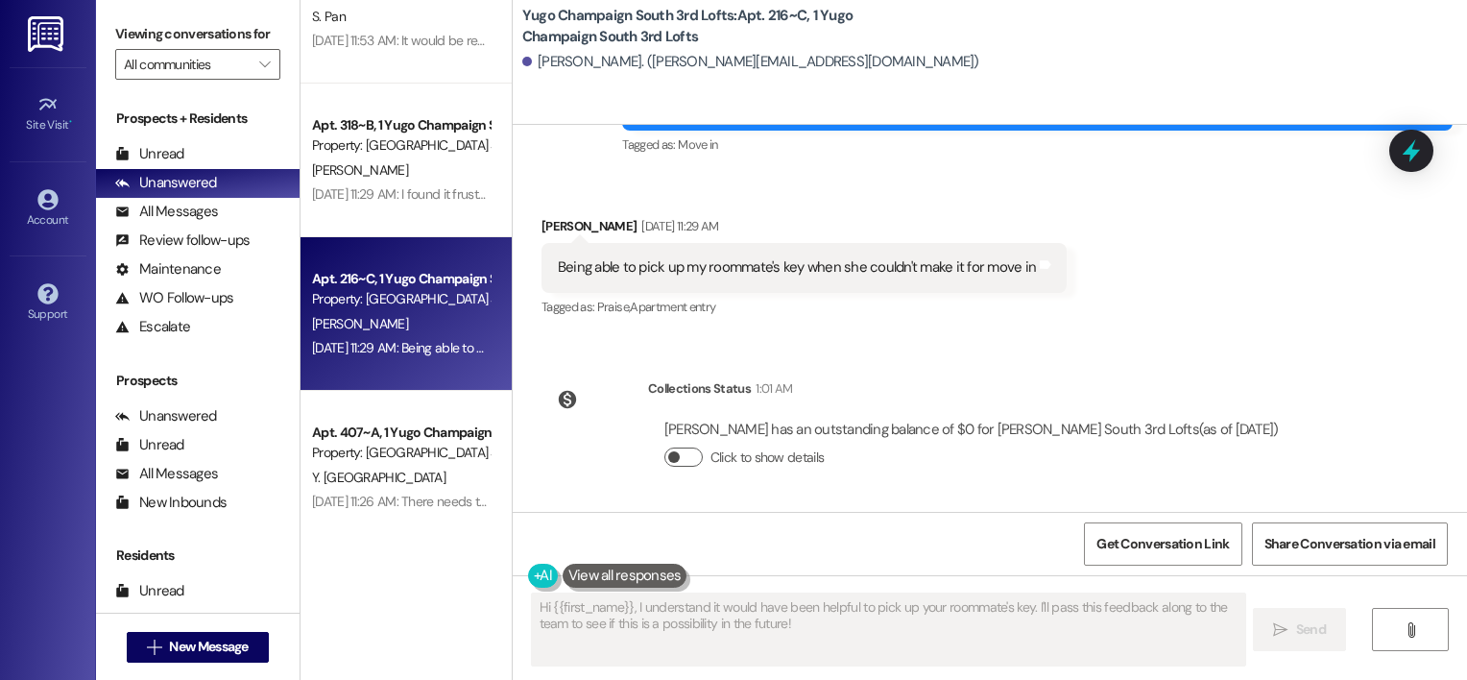
click at [676, 459] on button "Click to show details" at bounding box center [683, 456] width 38 height 19
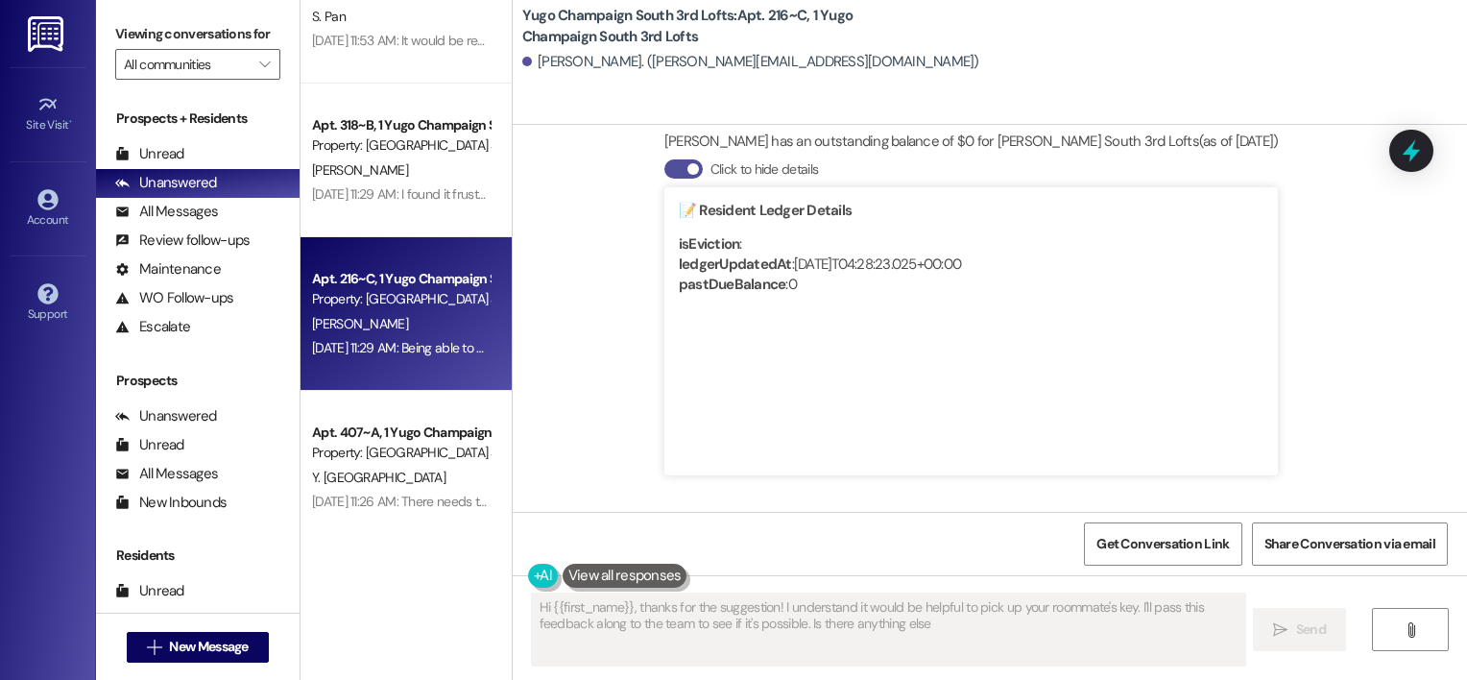
type textarea "Hi {{first_name}}, thanks for the suggestion! I understand it would be helpful …"
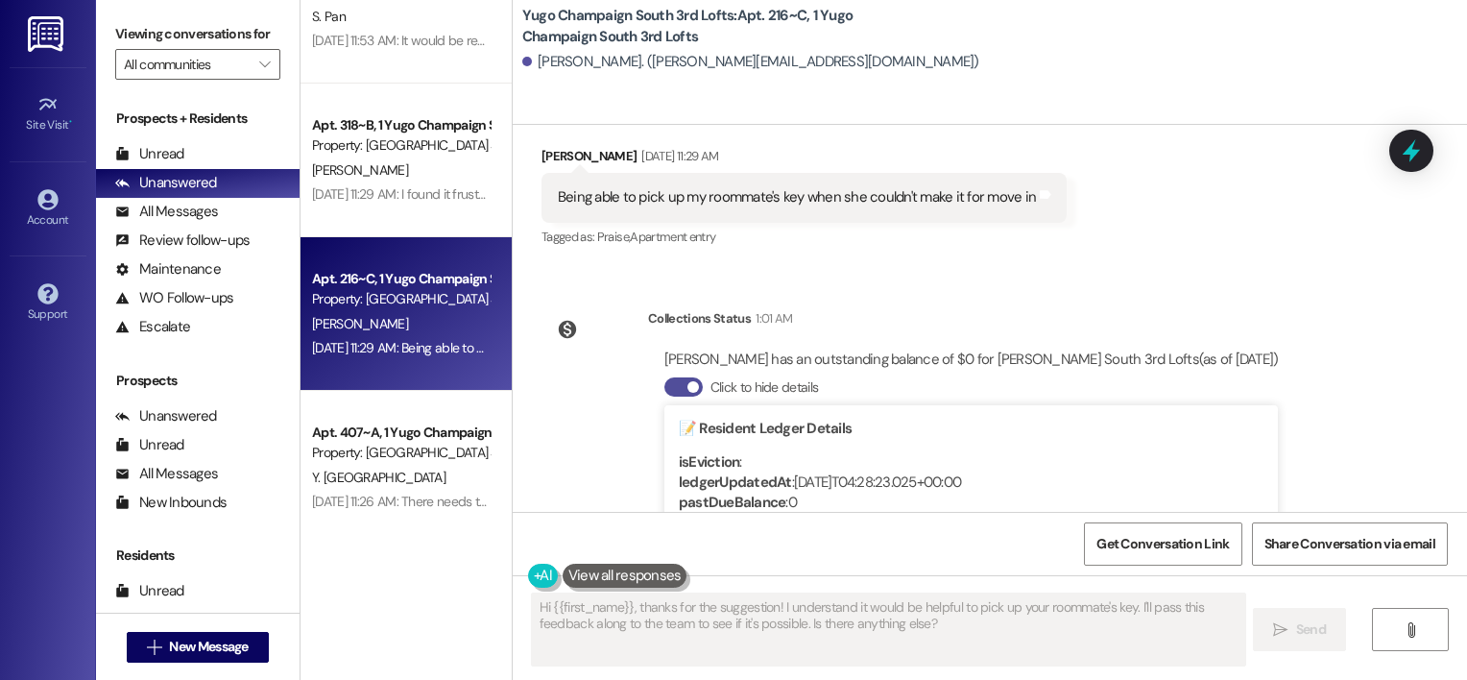
scroll to position [1065, 0]
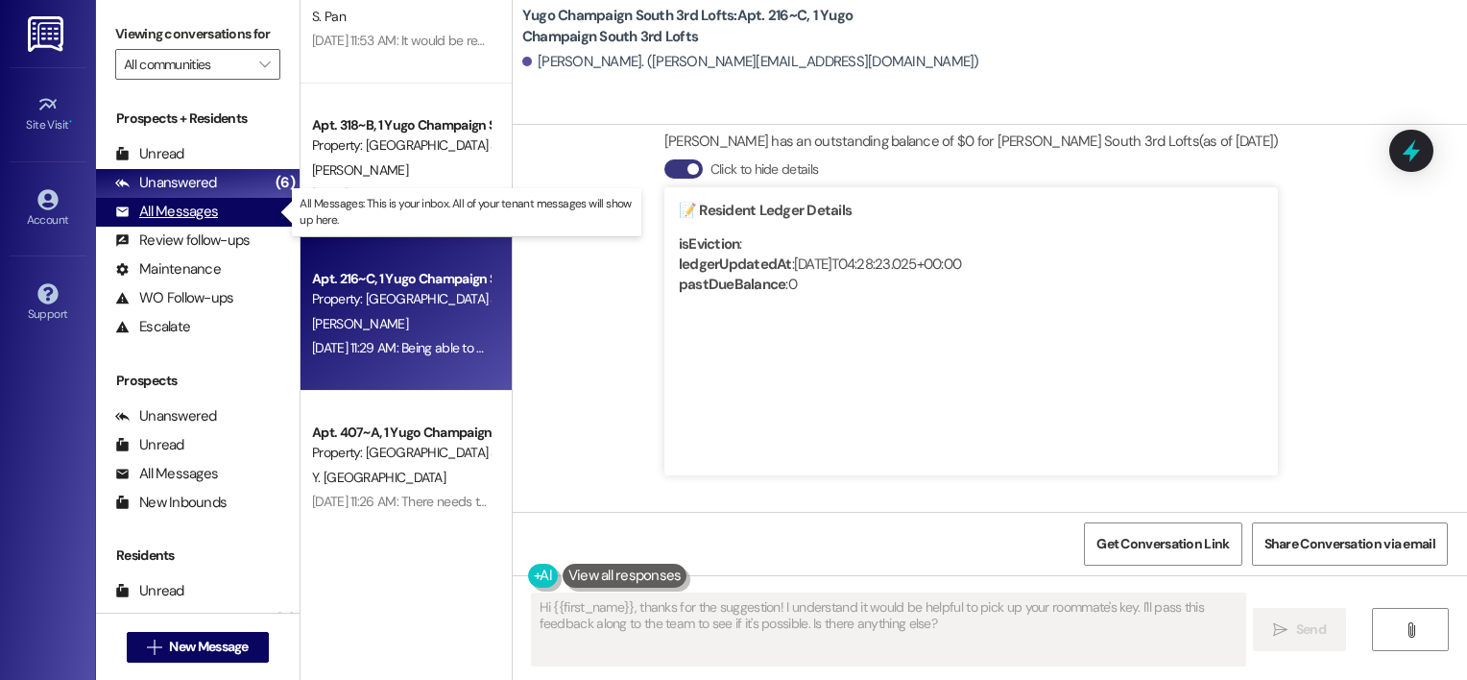
click at [203, 216] on div "All Messages" at bounding box center [166, 212] width 103 height 20
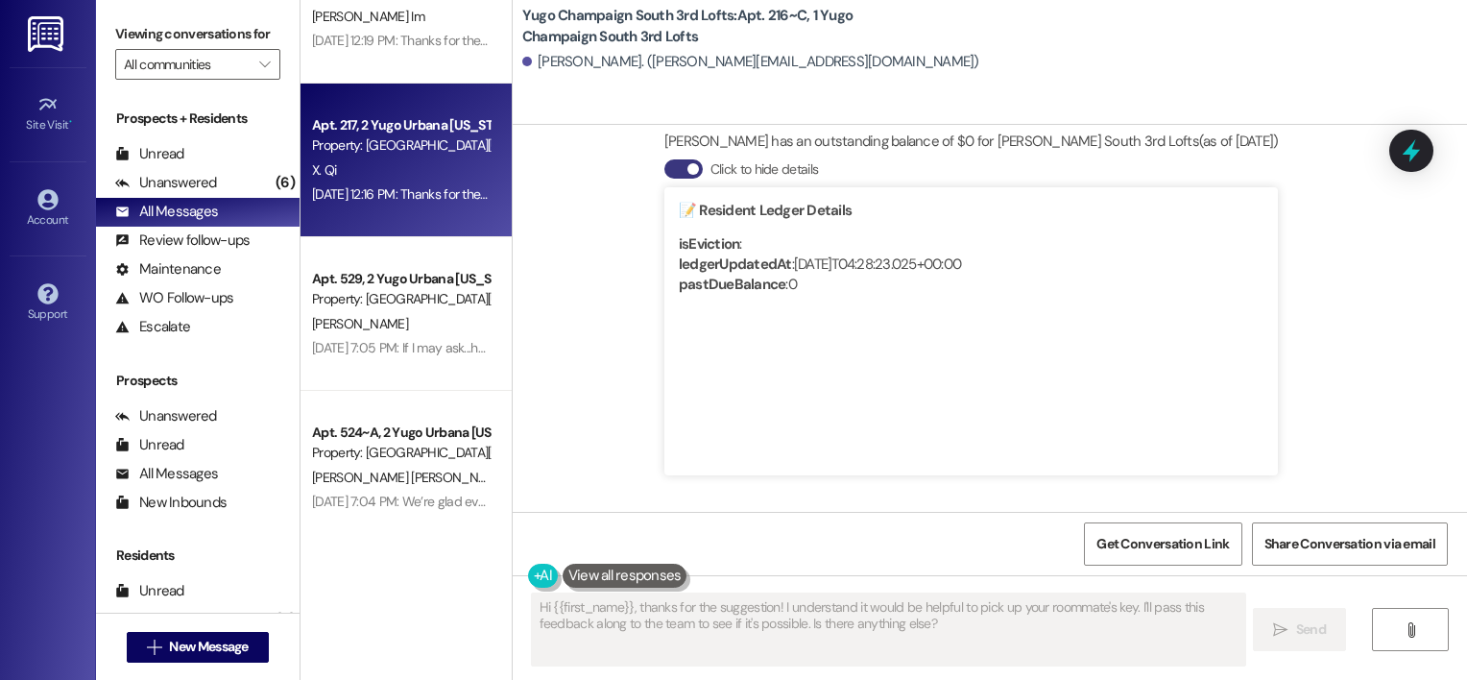
scroll to position [0, 0]
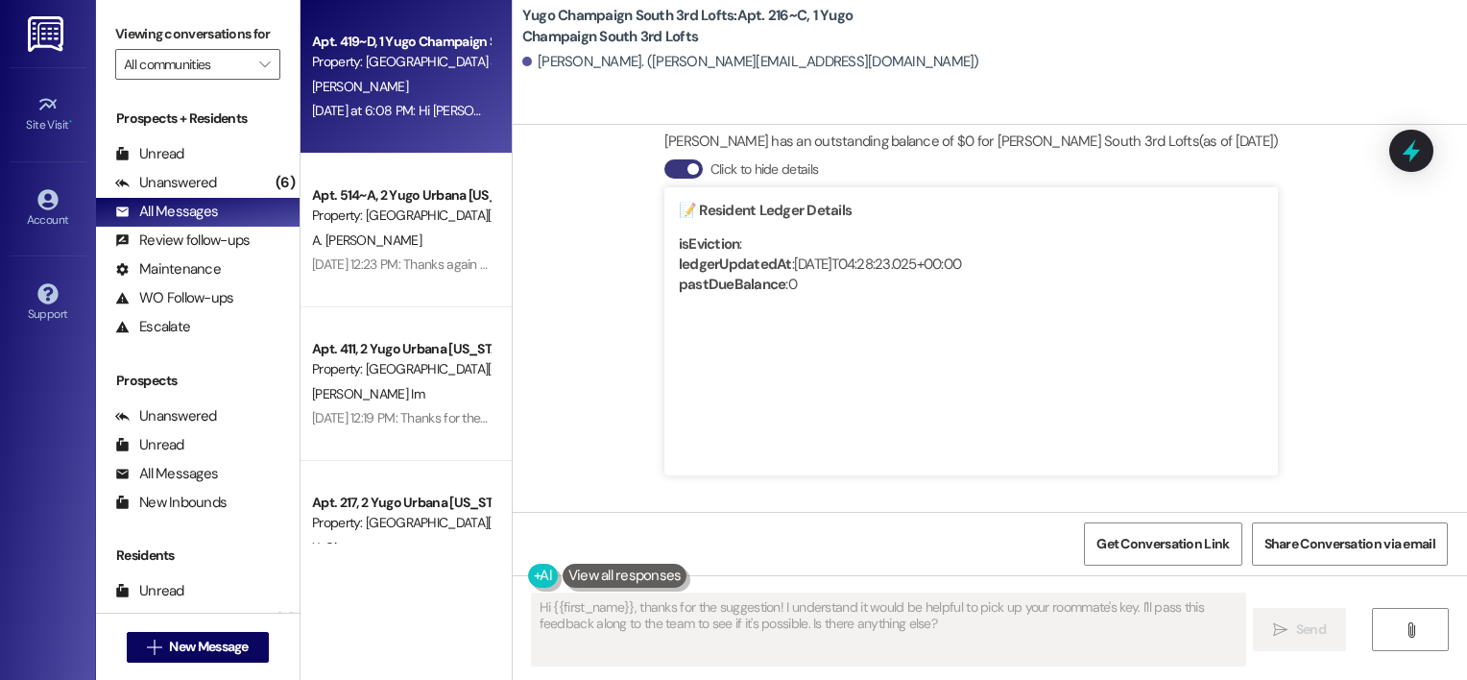
click at [380, 73] on div "Apt. 419~D, 1 Yugo Champaign South 3rd Lofts Property: Yugo Champaign South 3rd…" at bounding box center [400, 52] width 181 height 45
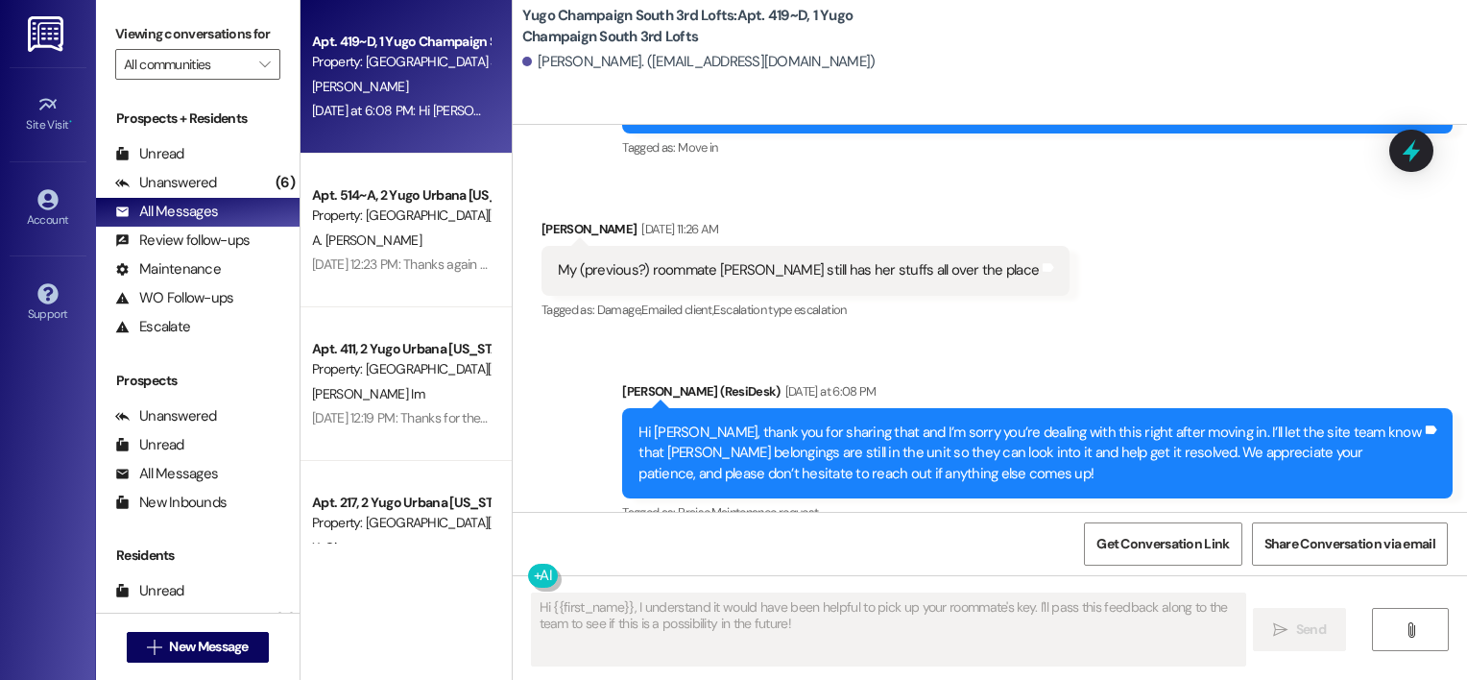
scroll to position [3568, 0]
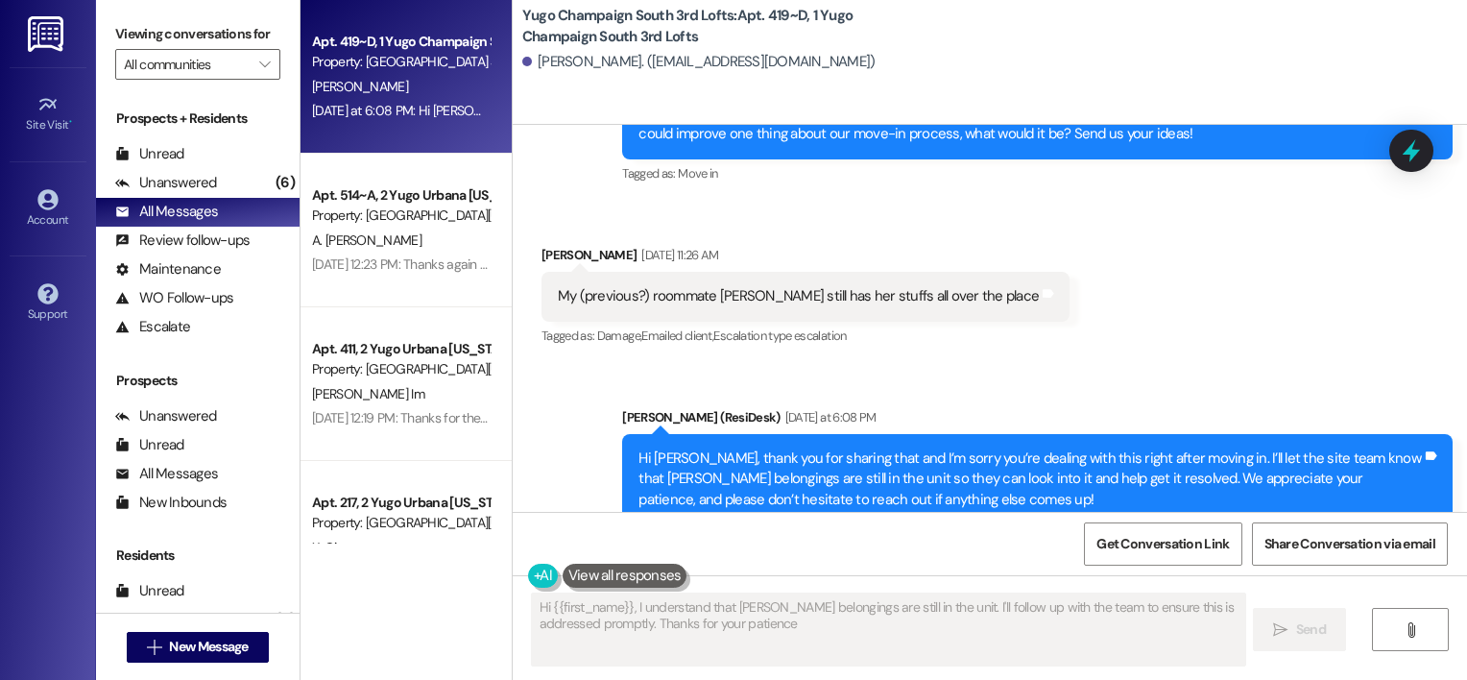
type textarea "Hi {{first_name}}, I understand that Lyba's belongings are still in the unit. I…"
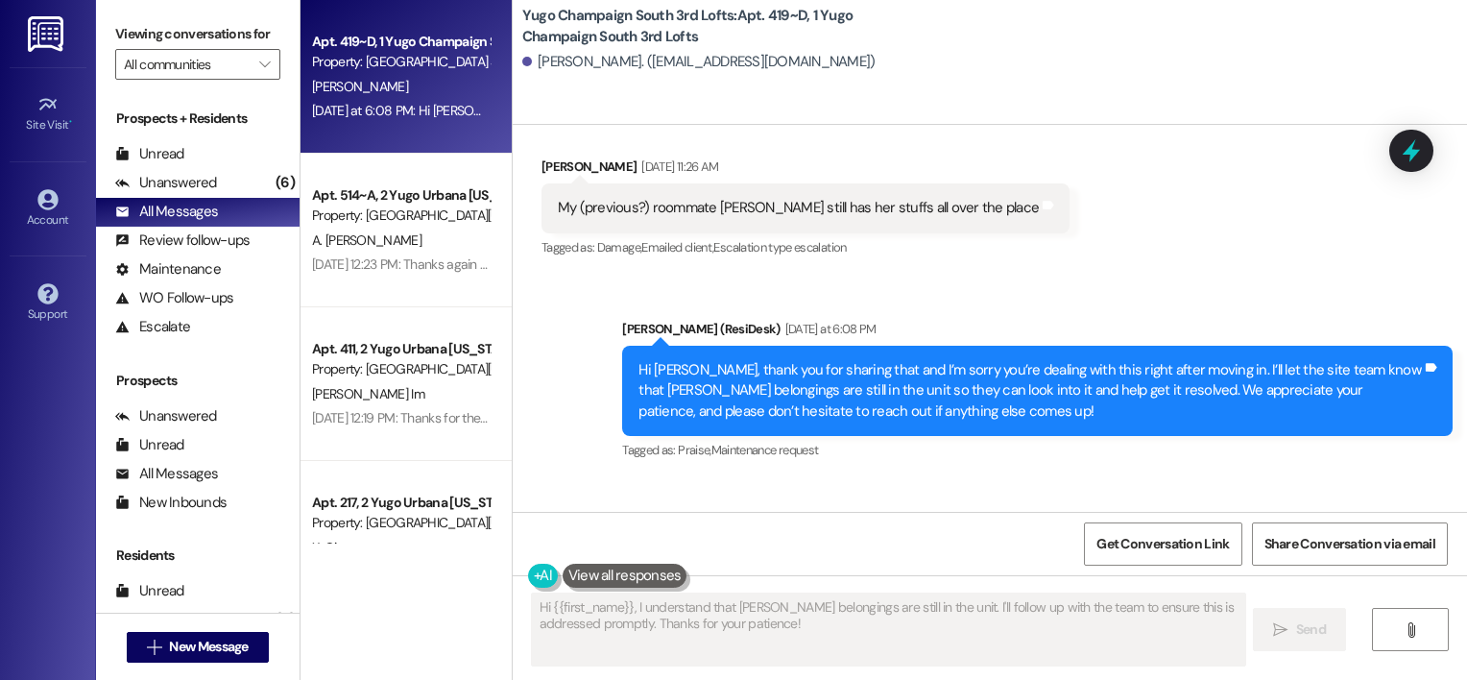
scroll to position [3860, 0]
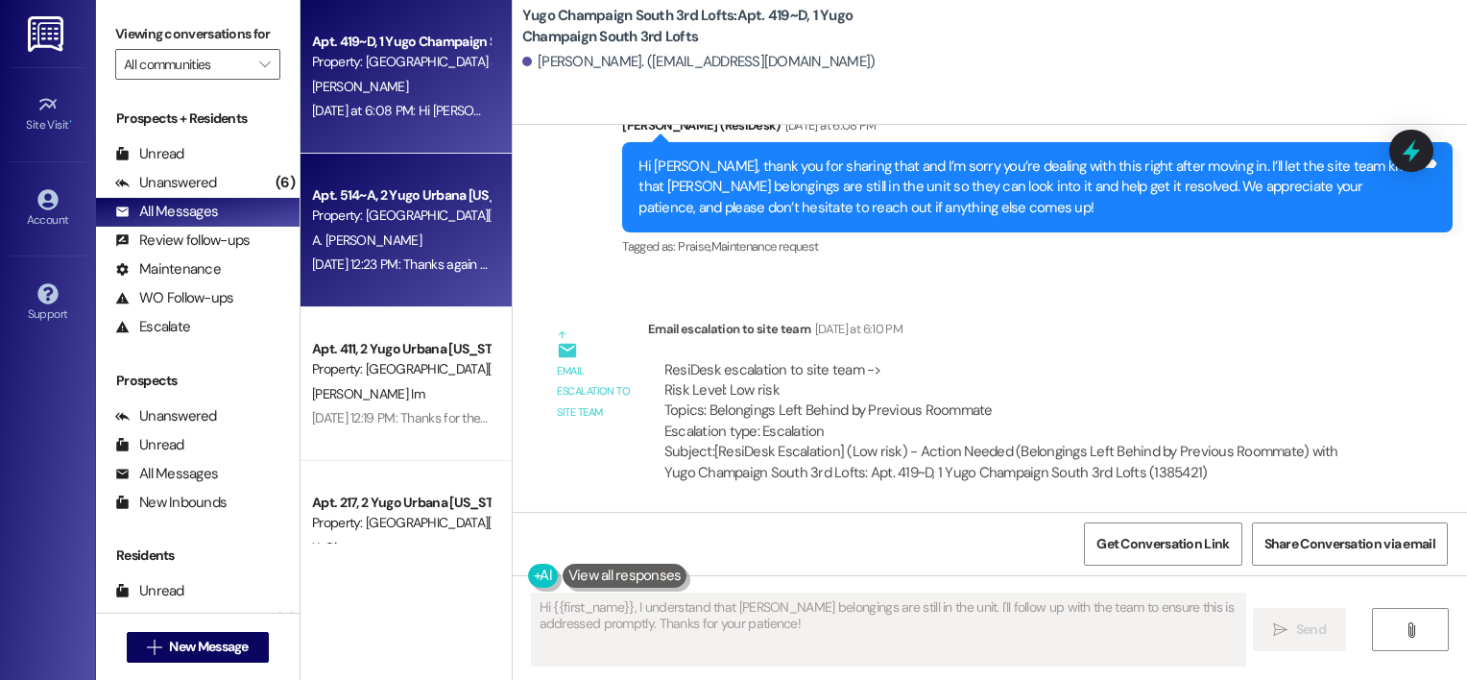
click at [419, 231] on div "A. Joe" at bounding box center [400, 240] width 181 height 24
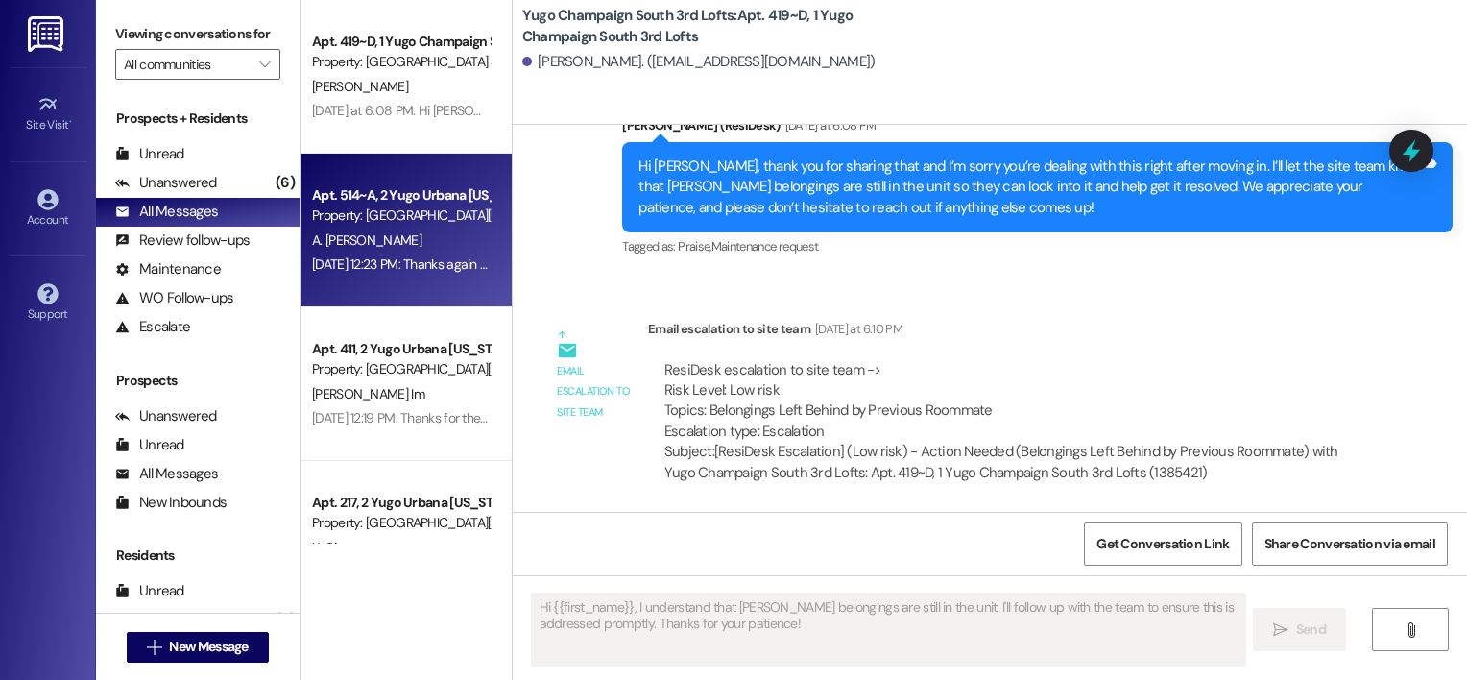
type textarea "Fetching suggested responses. Please feel free to read through the conversation…"
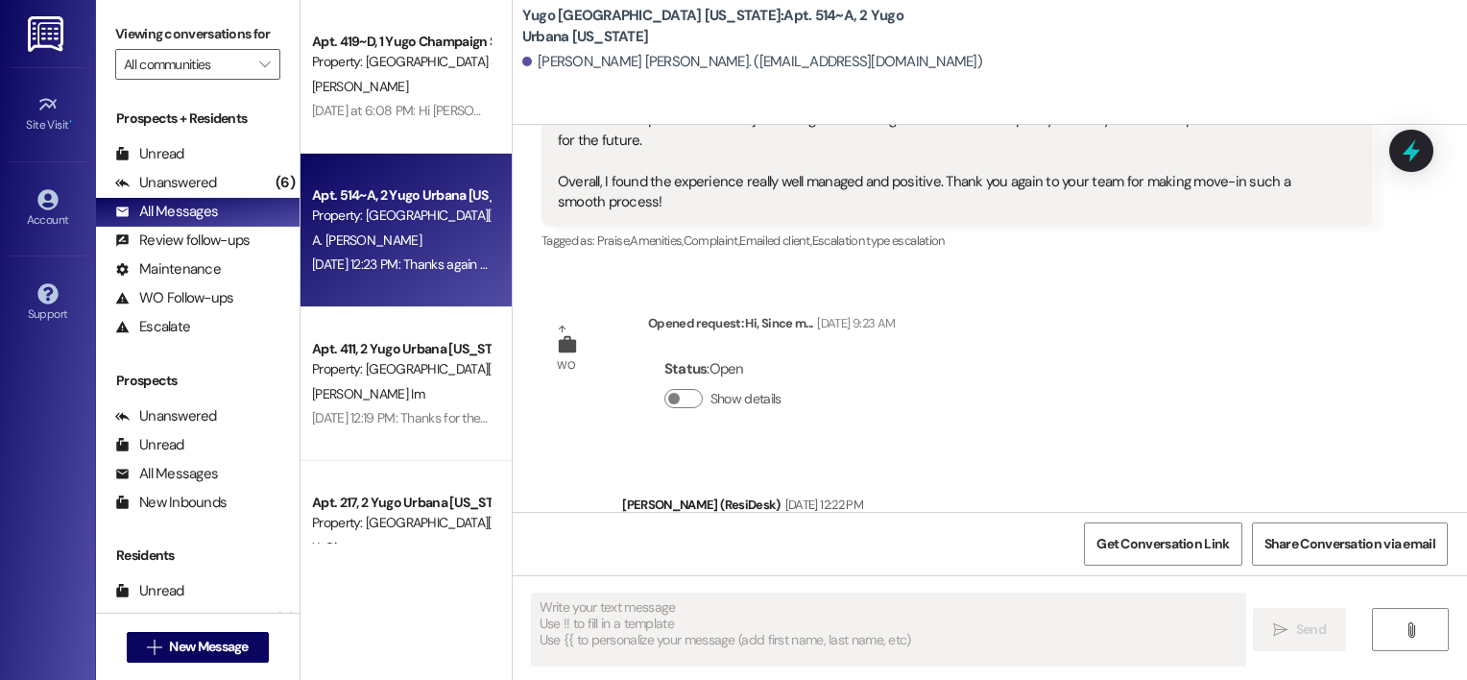
scroll to position [1135, 0]
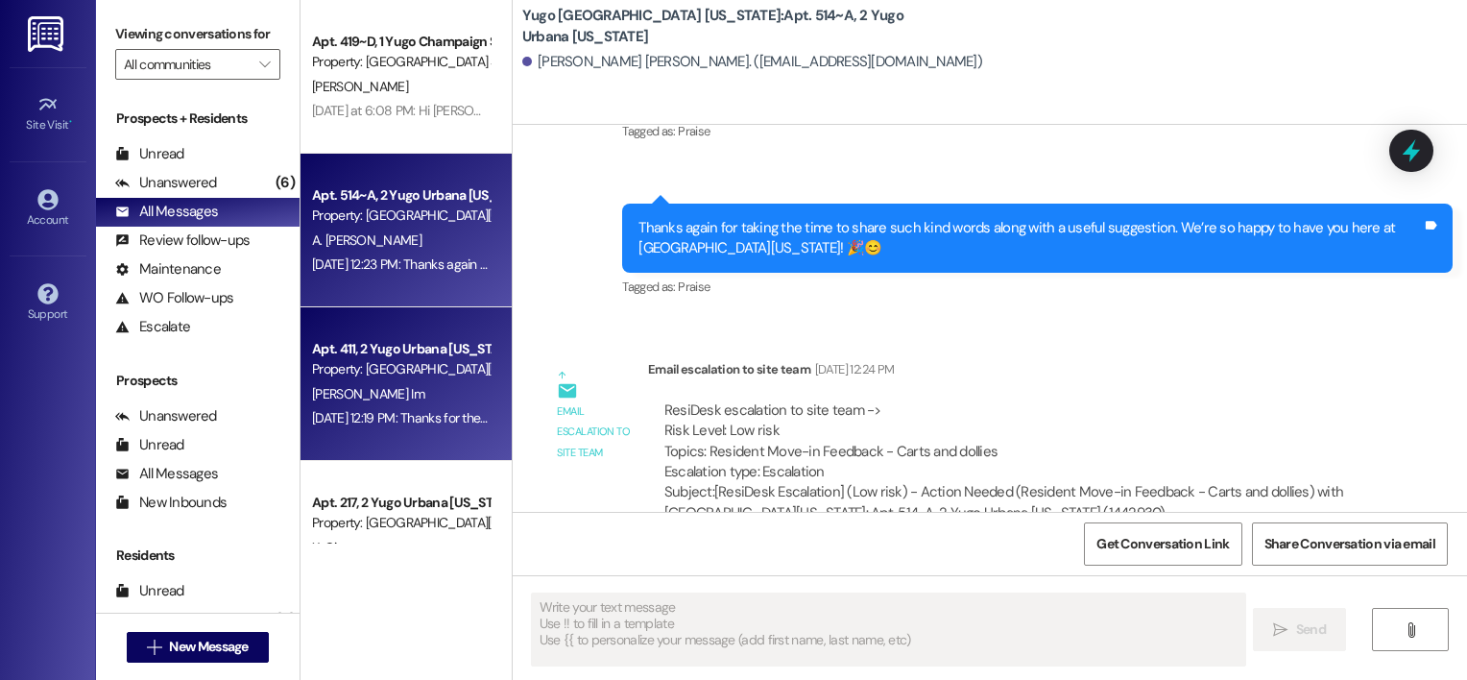
click at [346, 359] on div "Property: Yugo Urbana Illinois" at bounding box center [401, 369] width 178 height 20
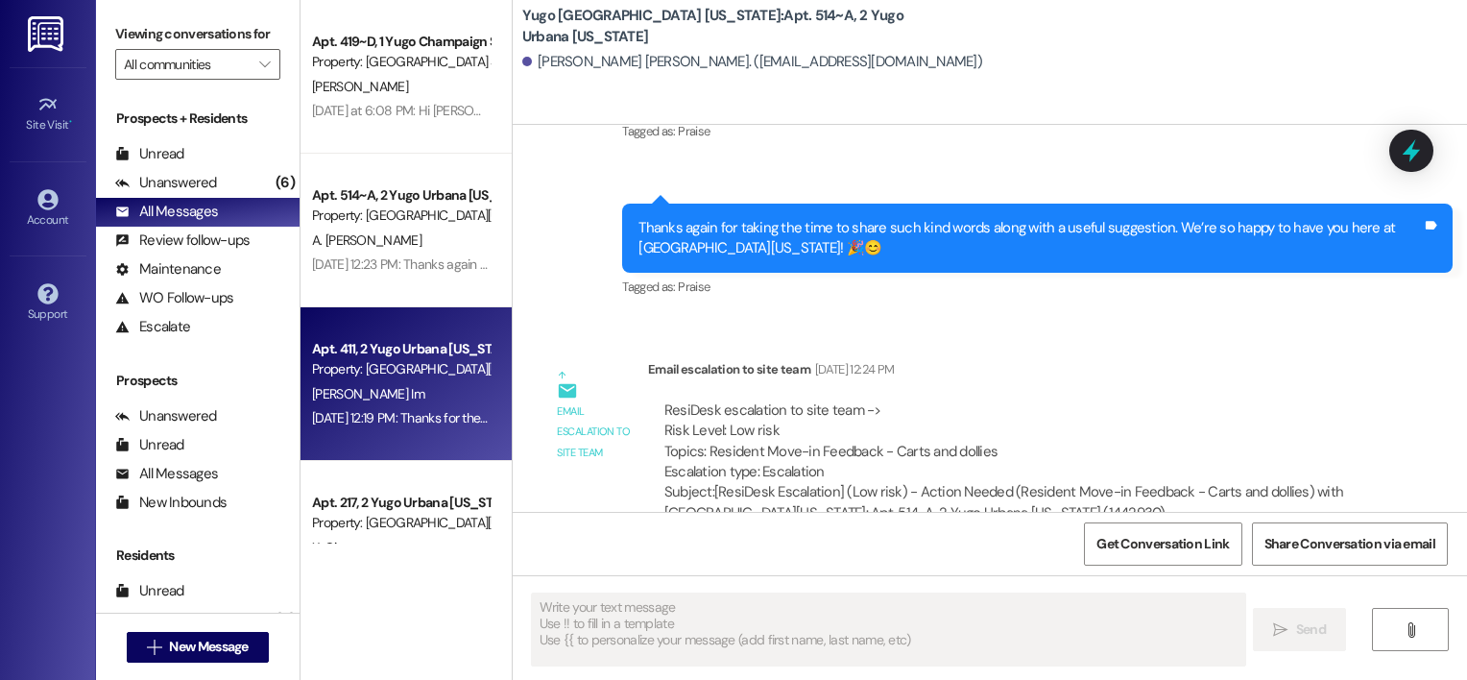
type textarea "Fetching suggested responses. Please feel free to read through the conversation…"
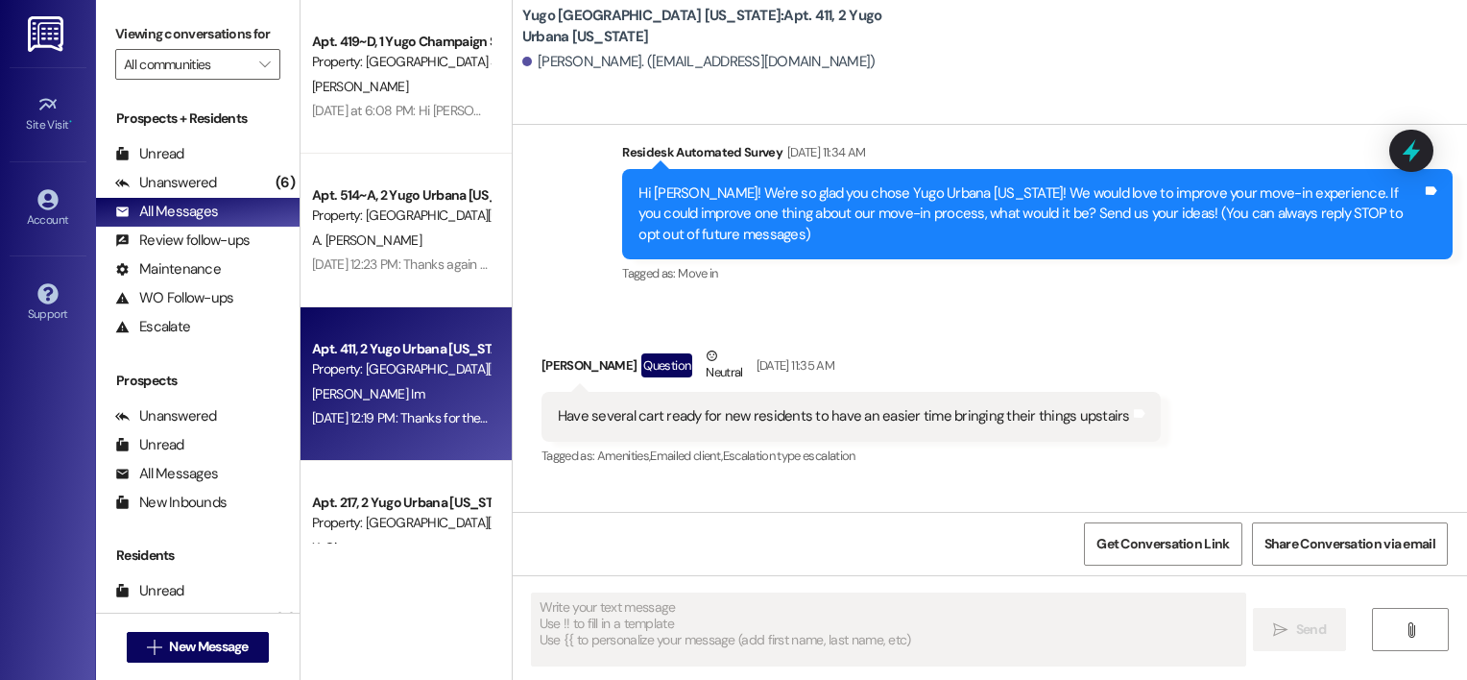
scroll to position [526, 0]
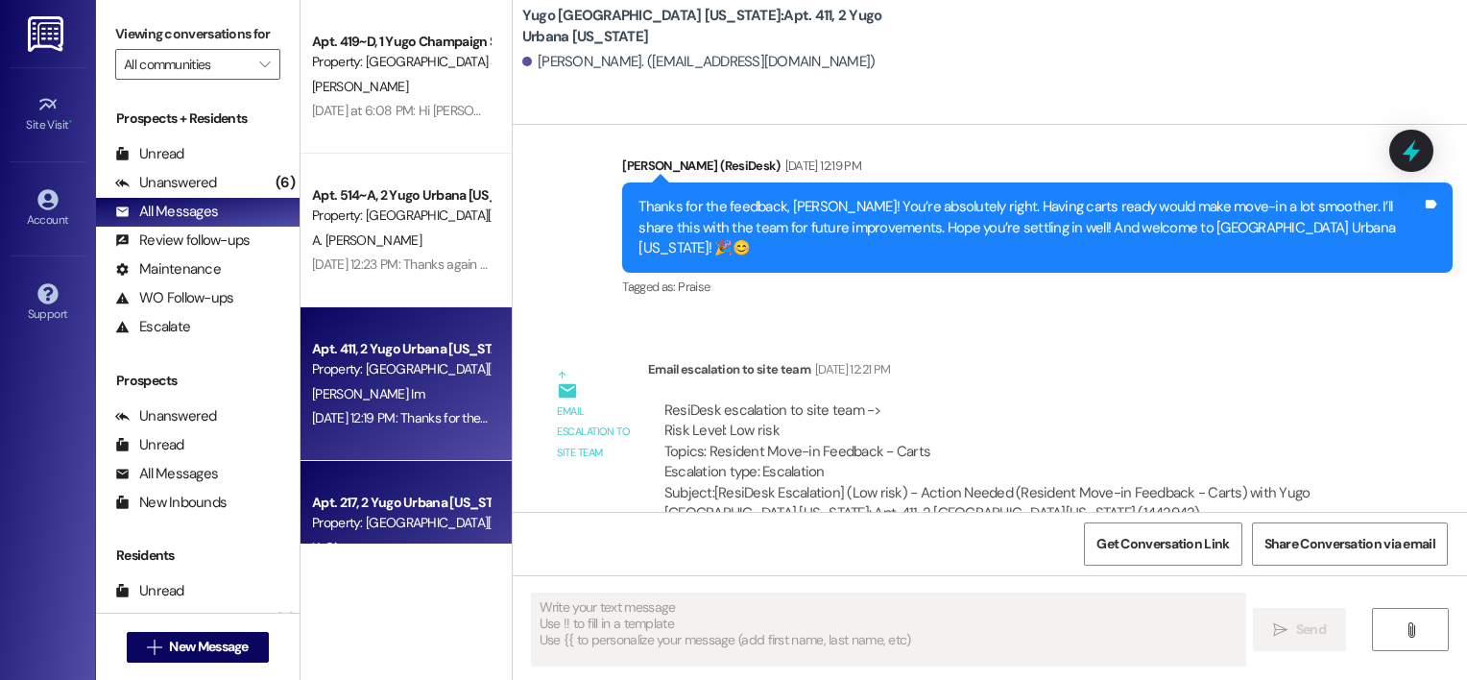
click at [420, 511] on div "Apt. 217, 2 Yugo Urbana Illinois" at bounding box center [401, 502] width 178 height 20
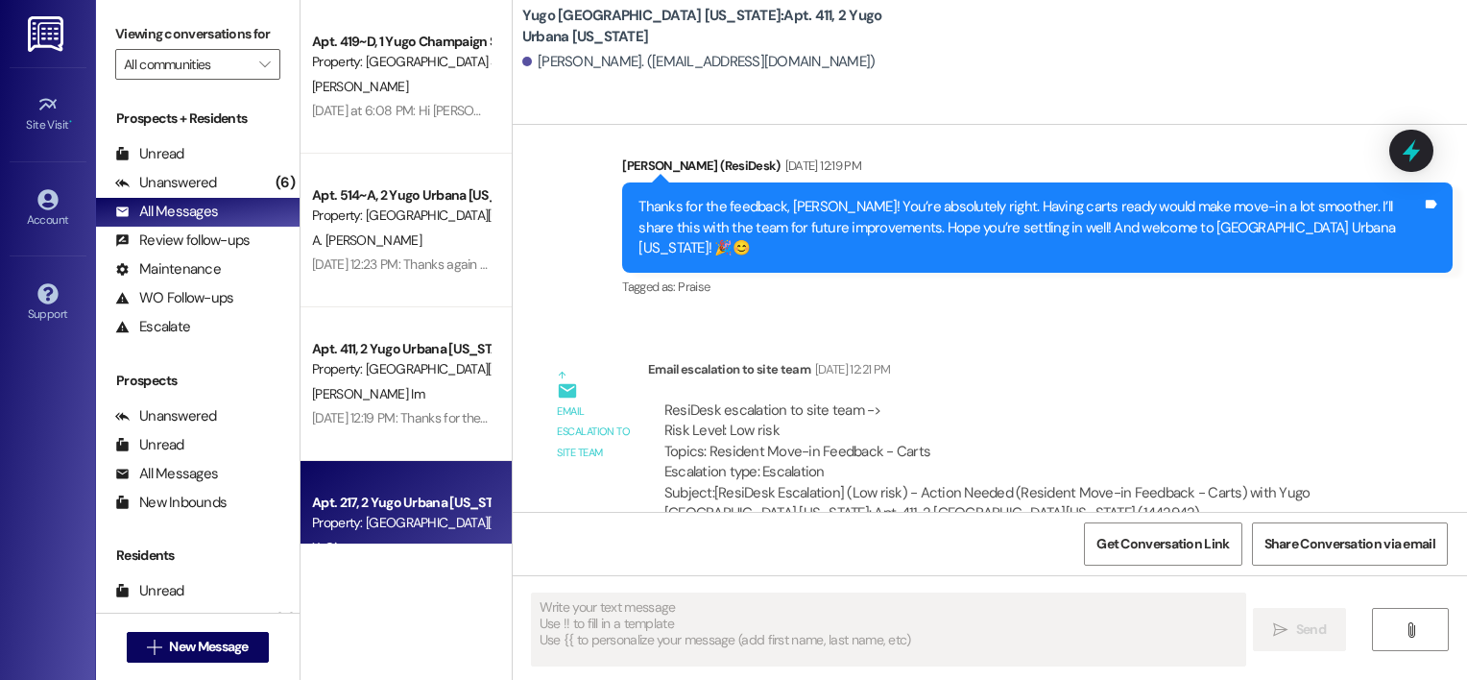
type textarea "Fetching suggested responses. Please feel free to read through the conversation…"
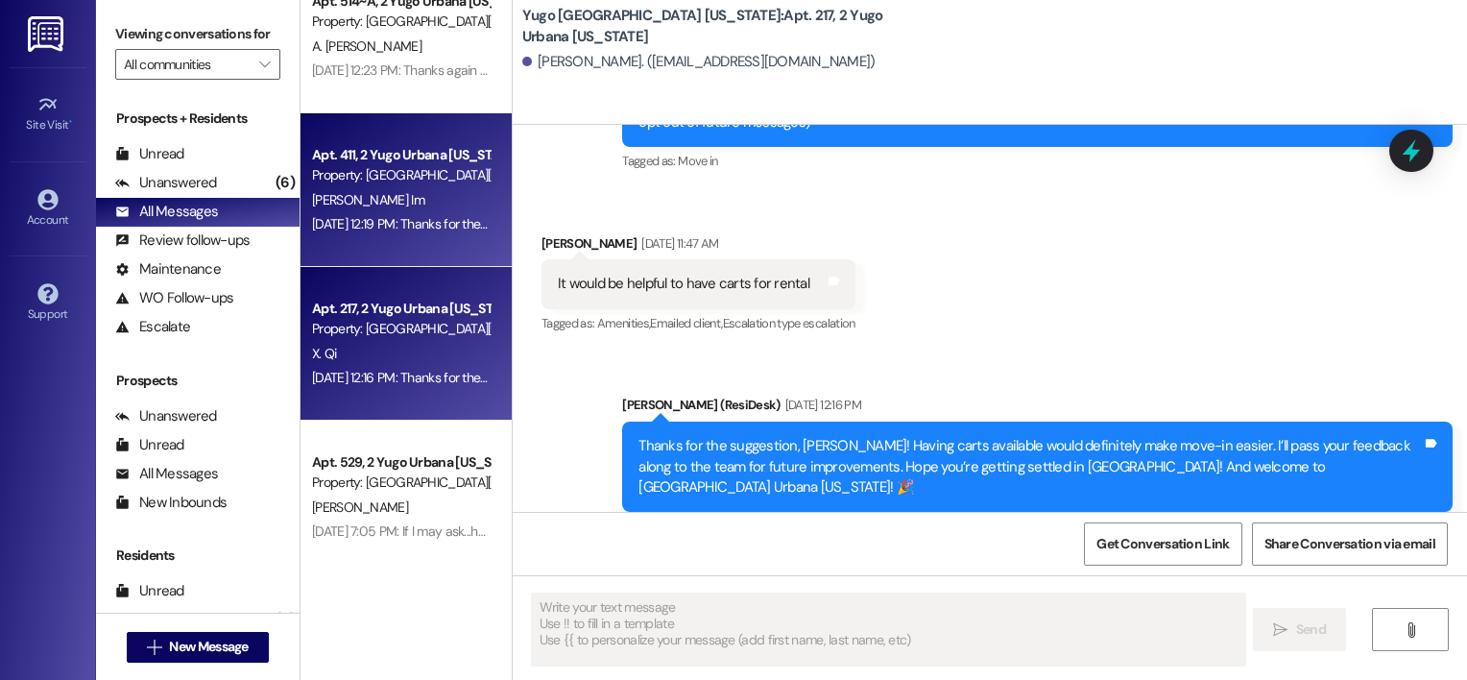
scroll to position [253, 0]
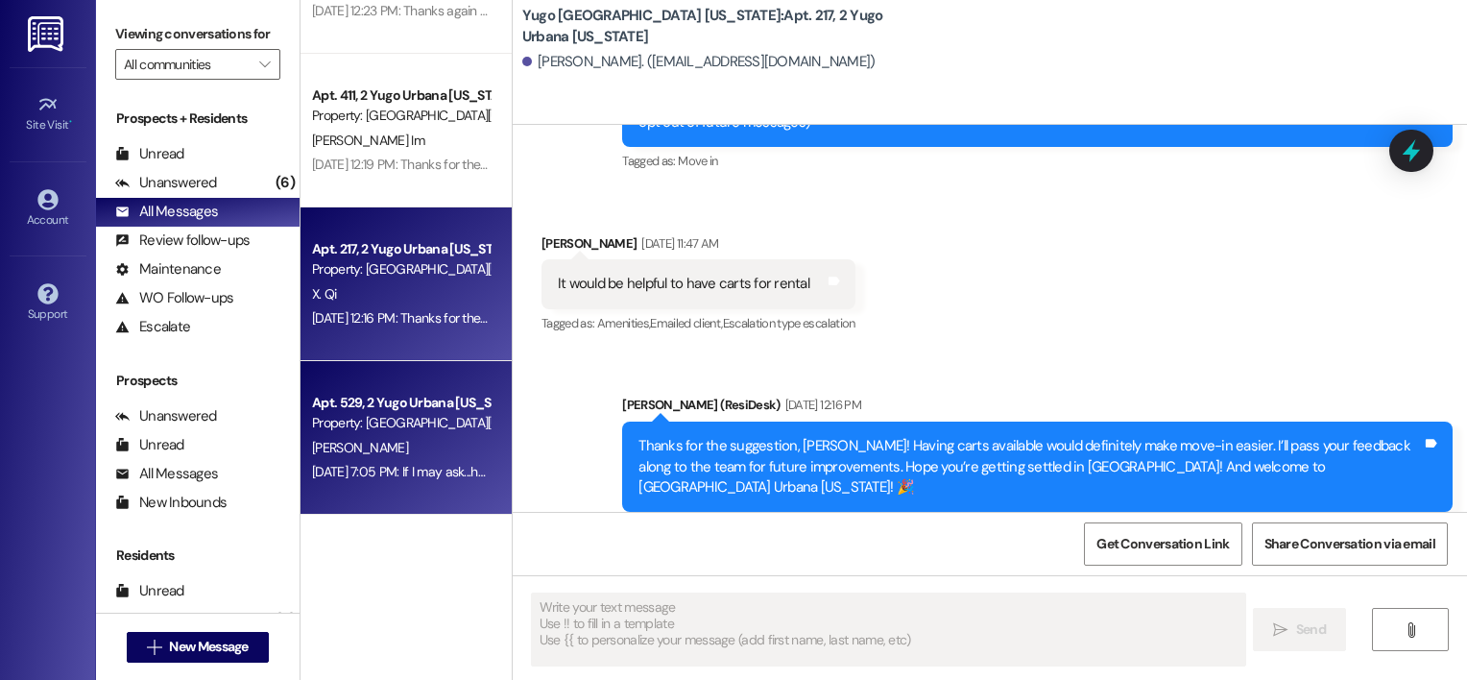
click at [402, 419] on div "Property: Yugo Urbana Illinois" at bounding box center [401, 423] width 178 height 20
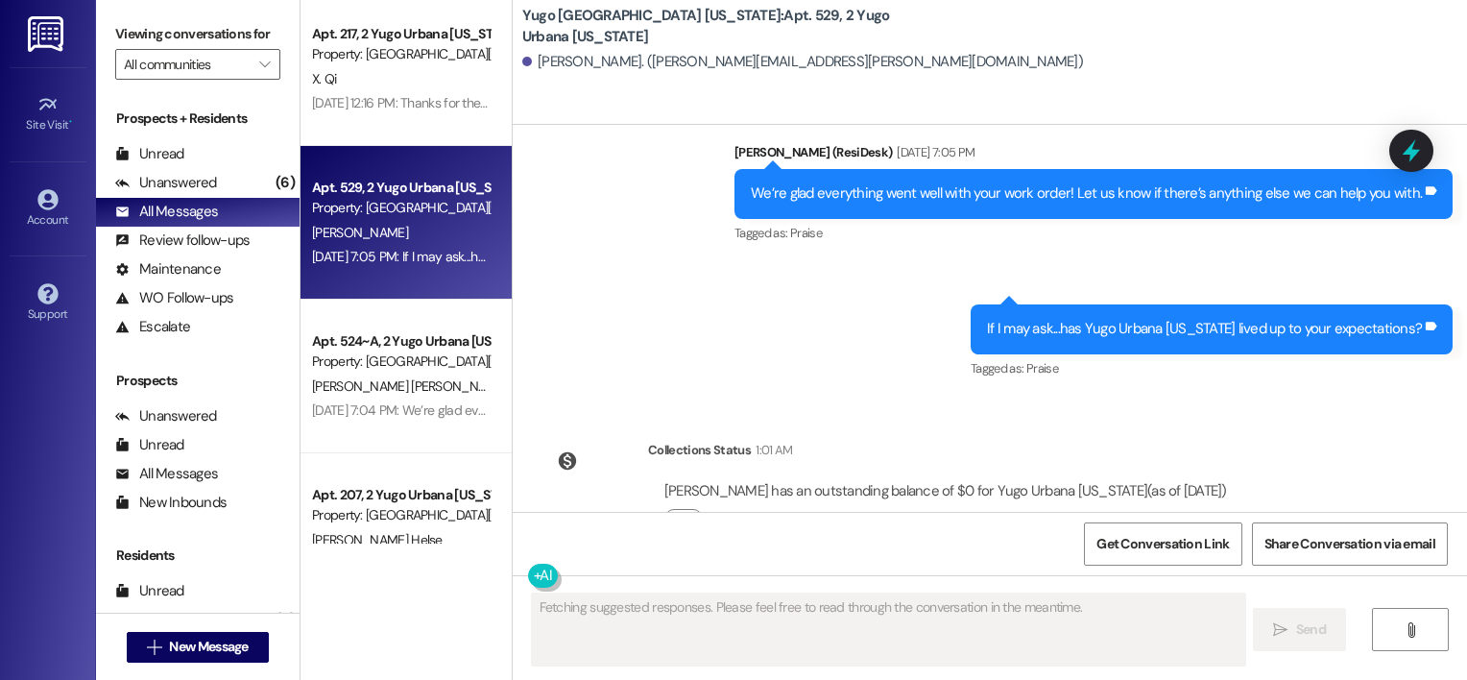
scroll to position [520, 0]
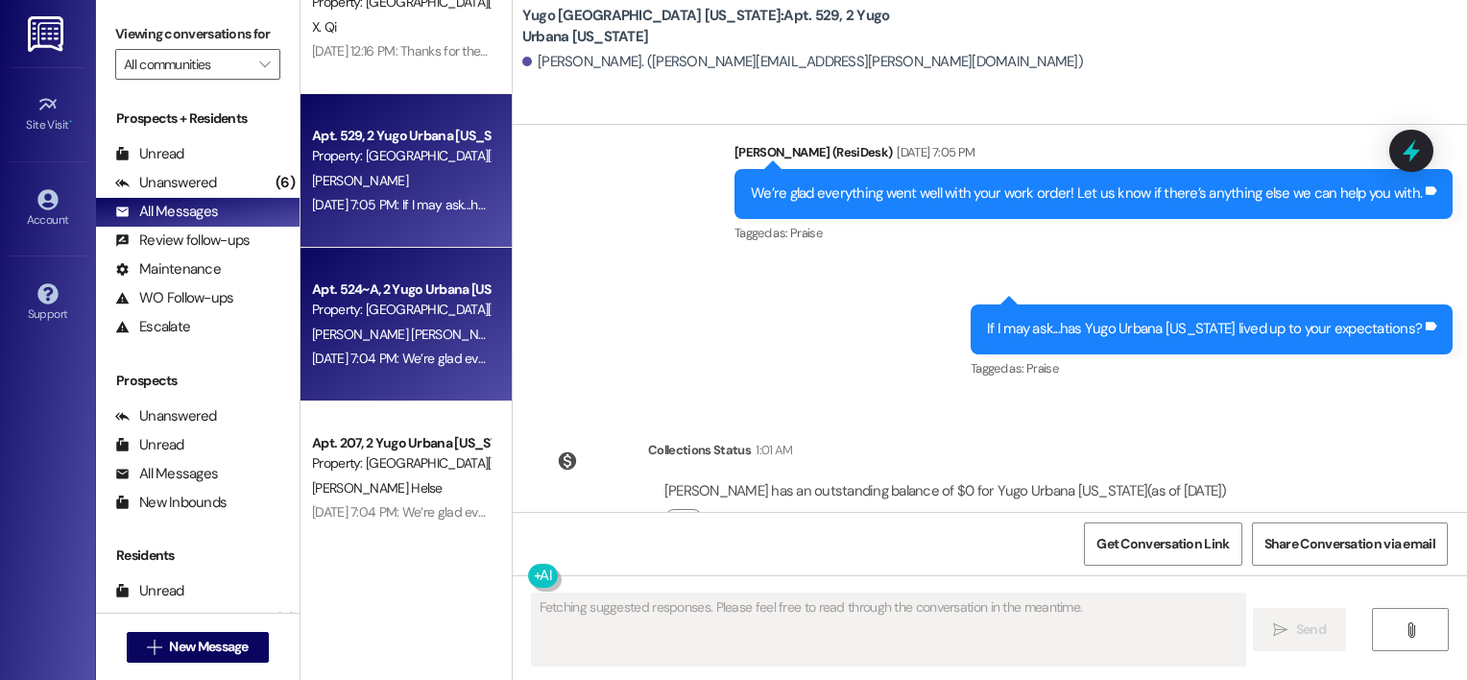
click at [388, 295] on div "Apt. 524~A, 2 Yugo Urbana Illinois" at bounding box center [401, 289] width 178 height 20
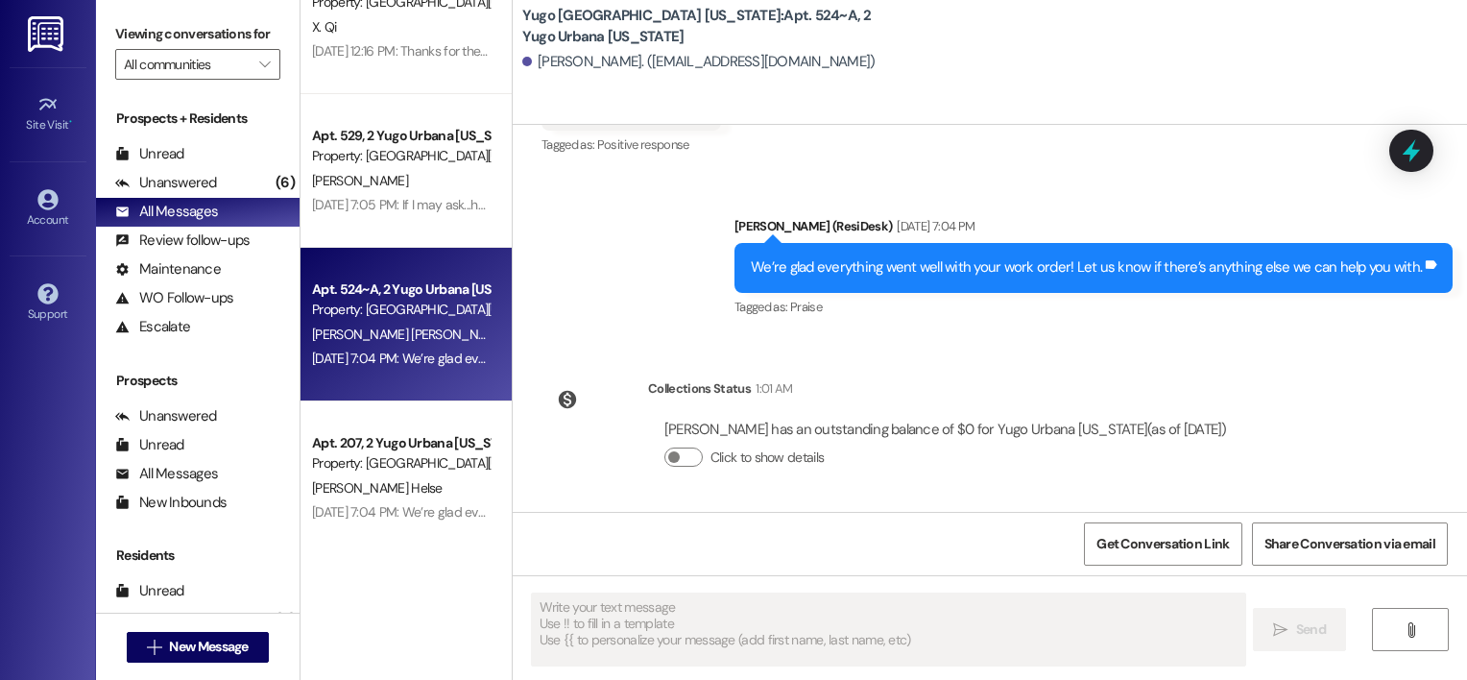
scroll to position [0, 0]
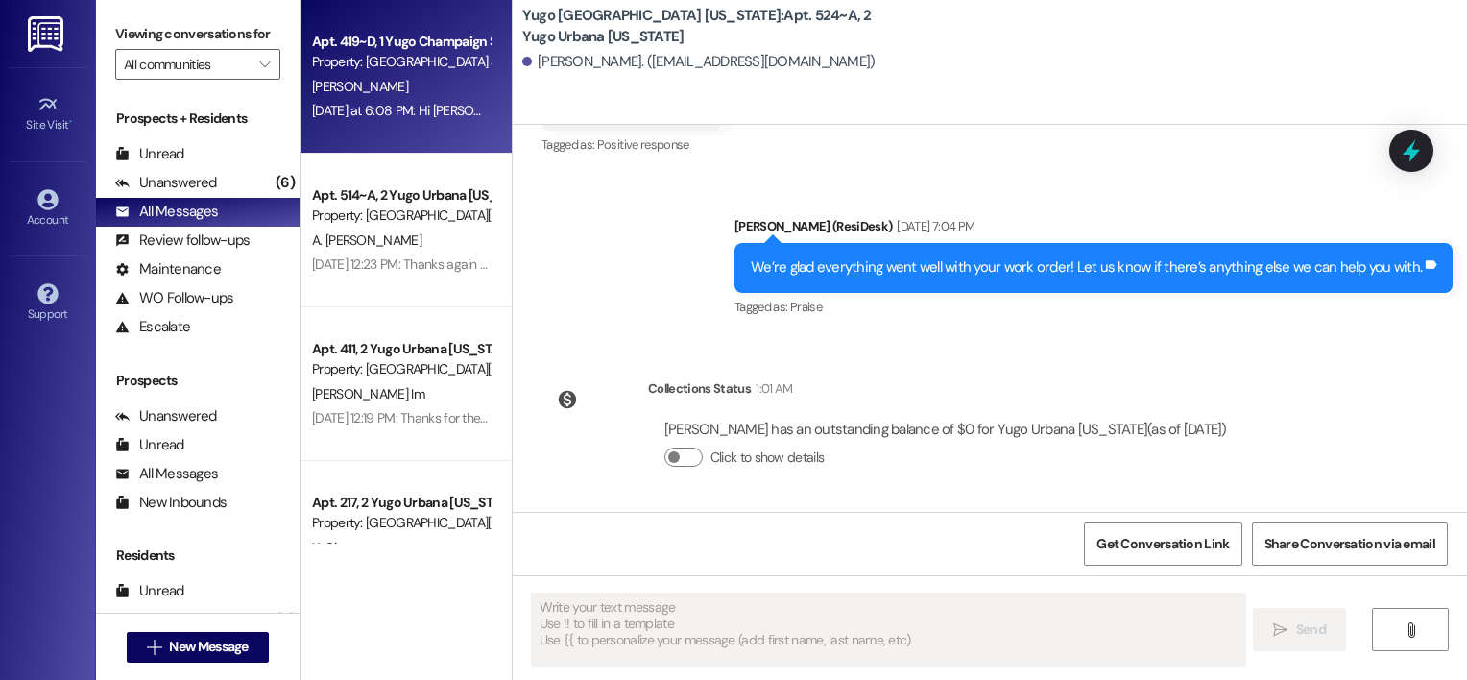
click at [432, 58] on div "Property: Yugo Champaign South 3rd Lofts" at bounding box center [401, 62] width 178 height 20
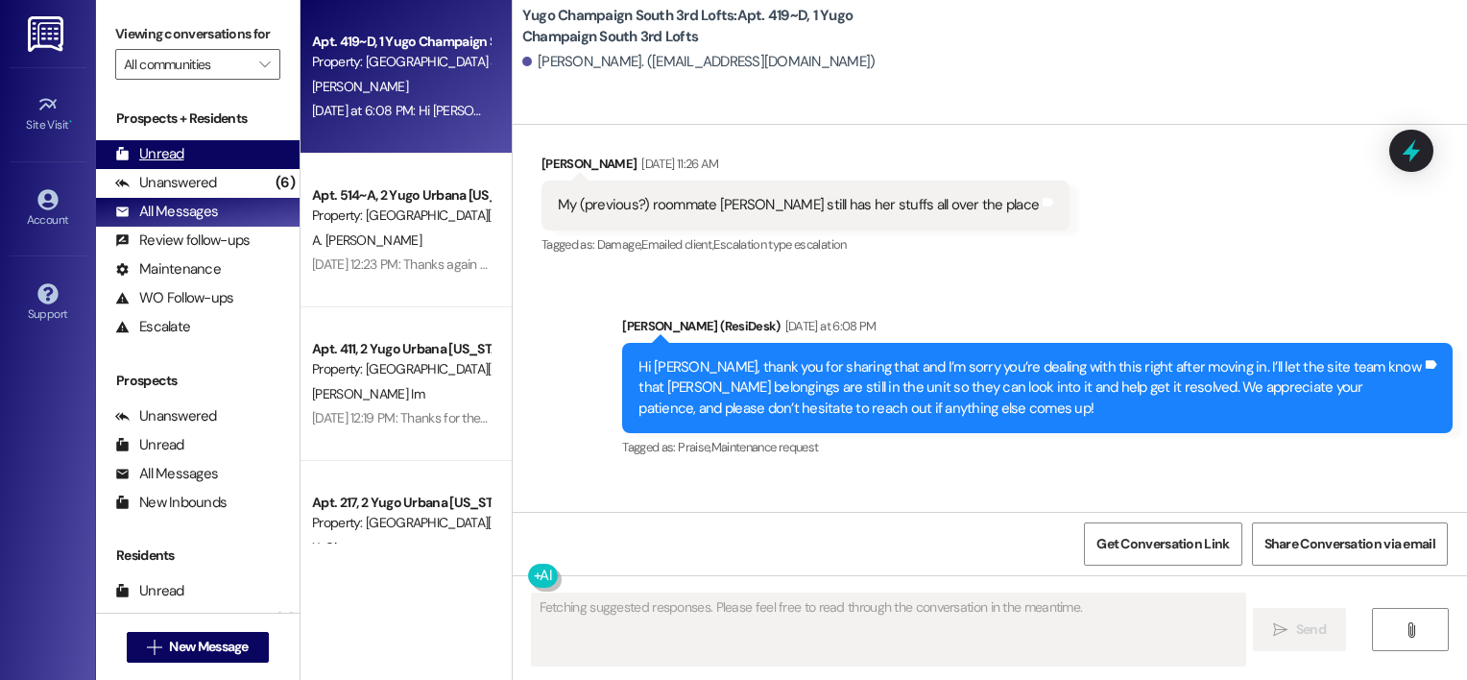
scroll to position [3419, 0]
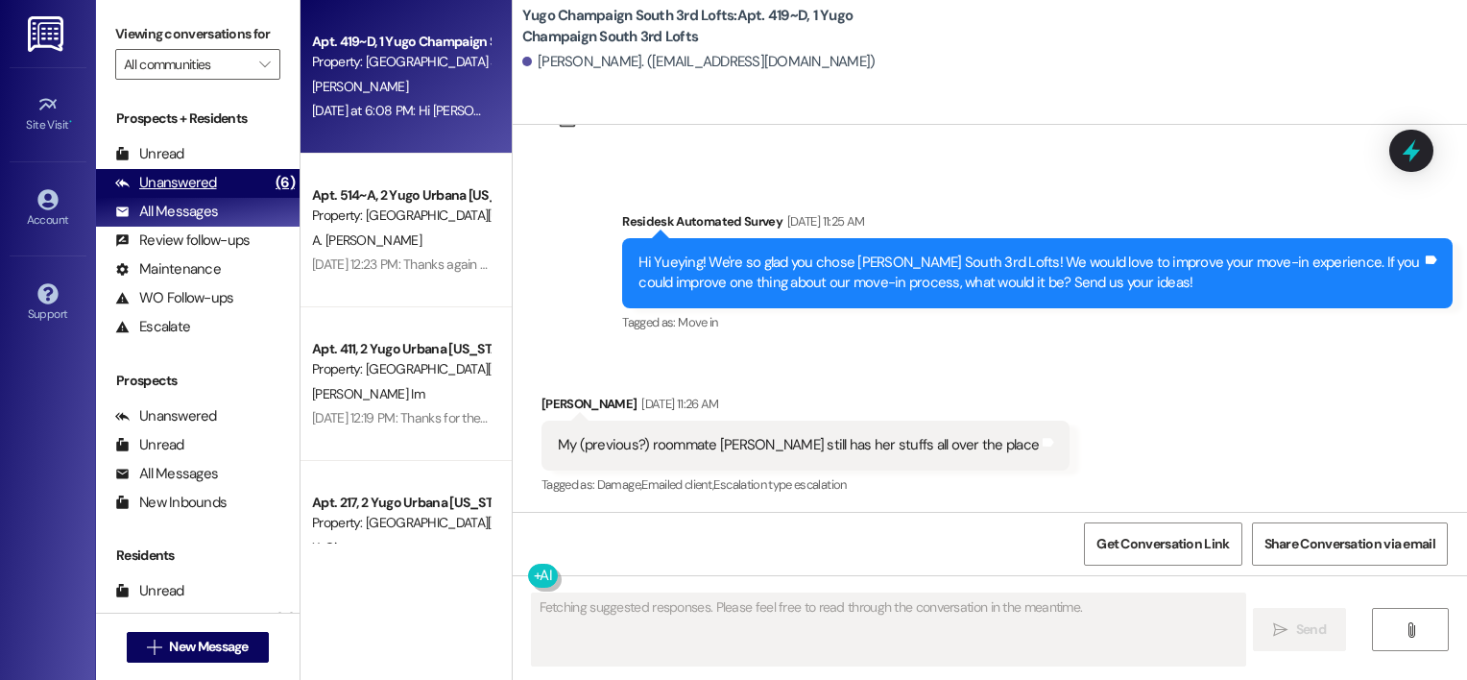
click at [229, 178] on div "Unanswered (6)" at bounding box center [197, 183] width 203 height 29
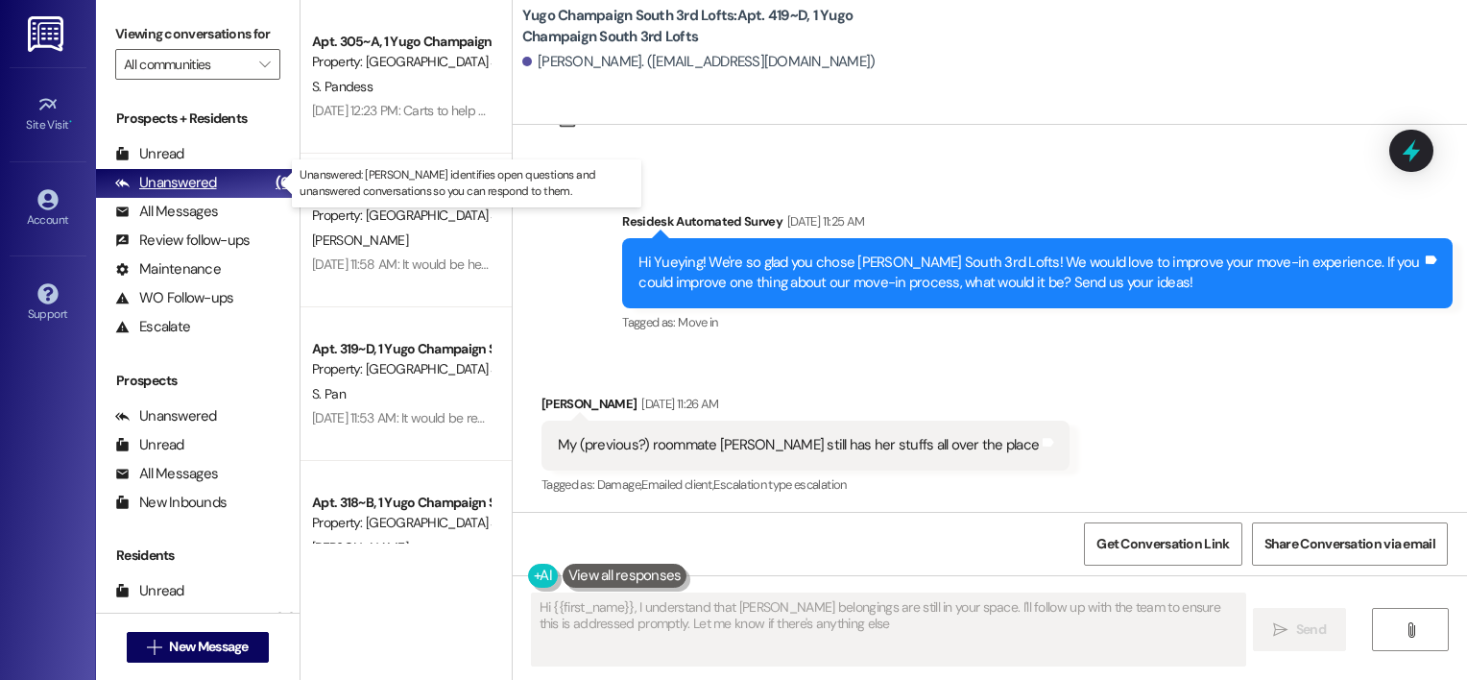
type textarea "Hi {{first_name}}, I understand that Lyba's belongings are still in your space.…"
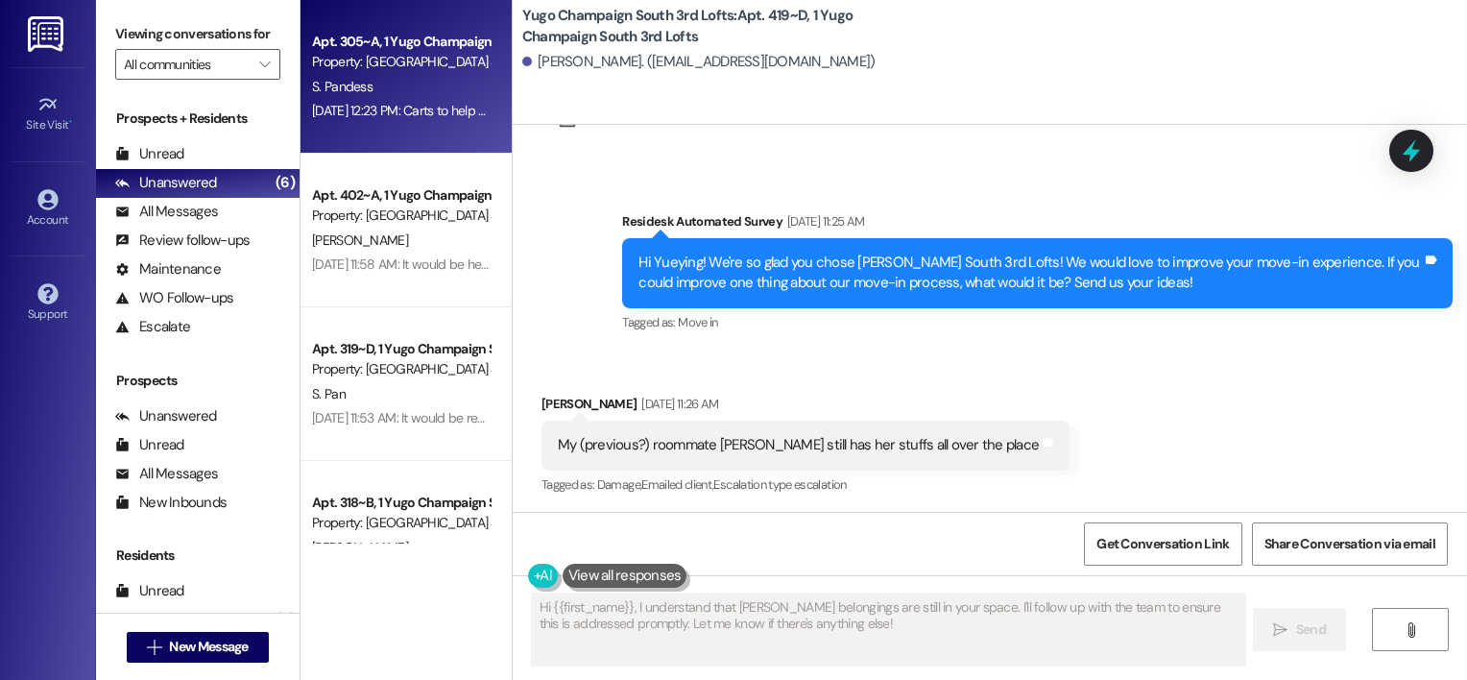
click at [403, 131] on div "Apt. 305~A, 1 Yugo Champaign South 3rd Lofts Property: Yugo Champaign South 3rd…" at bounding box center [405, 77] width 211 height 154
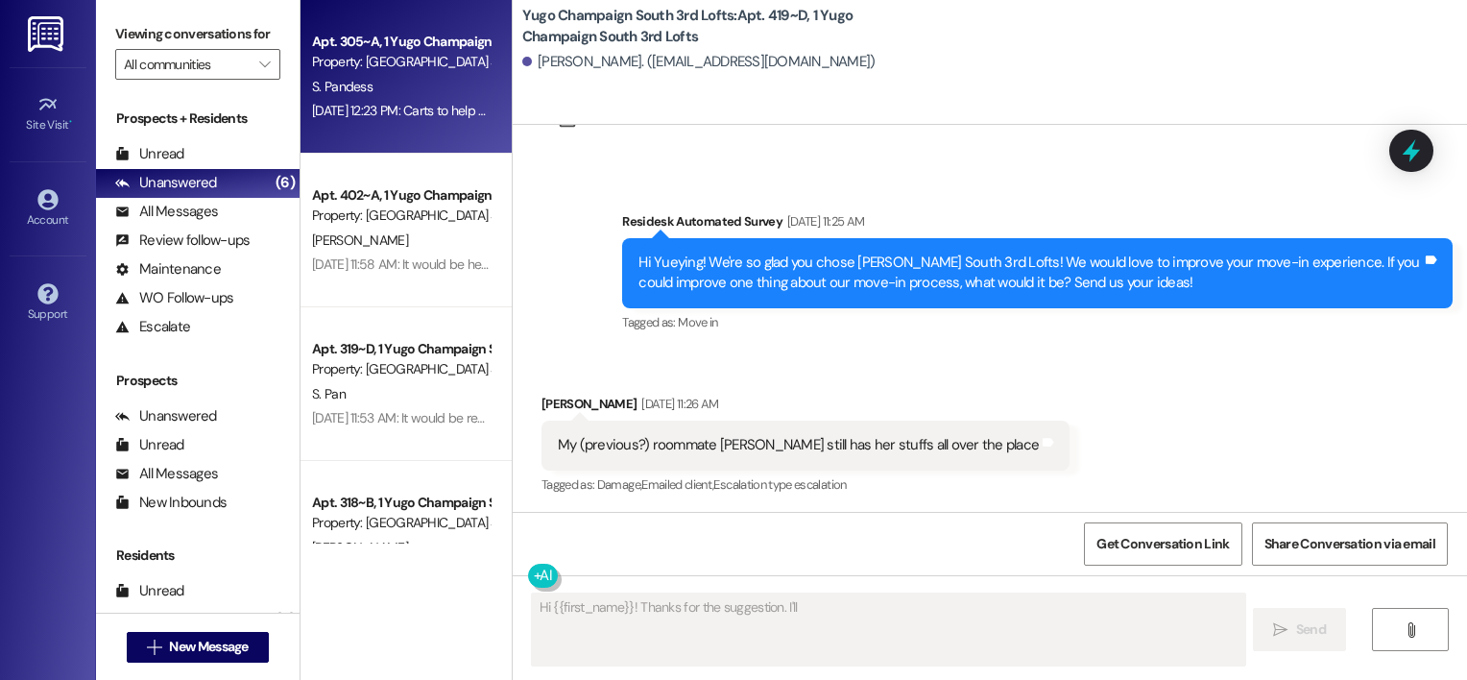
scroll to position [777, 0]
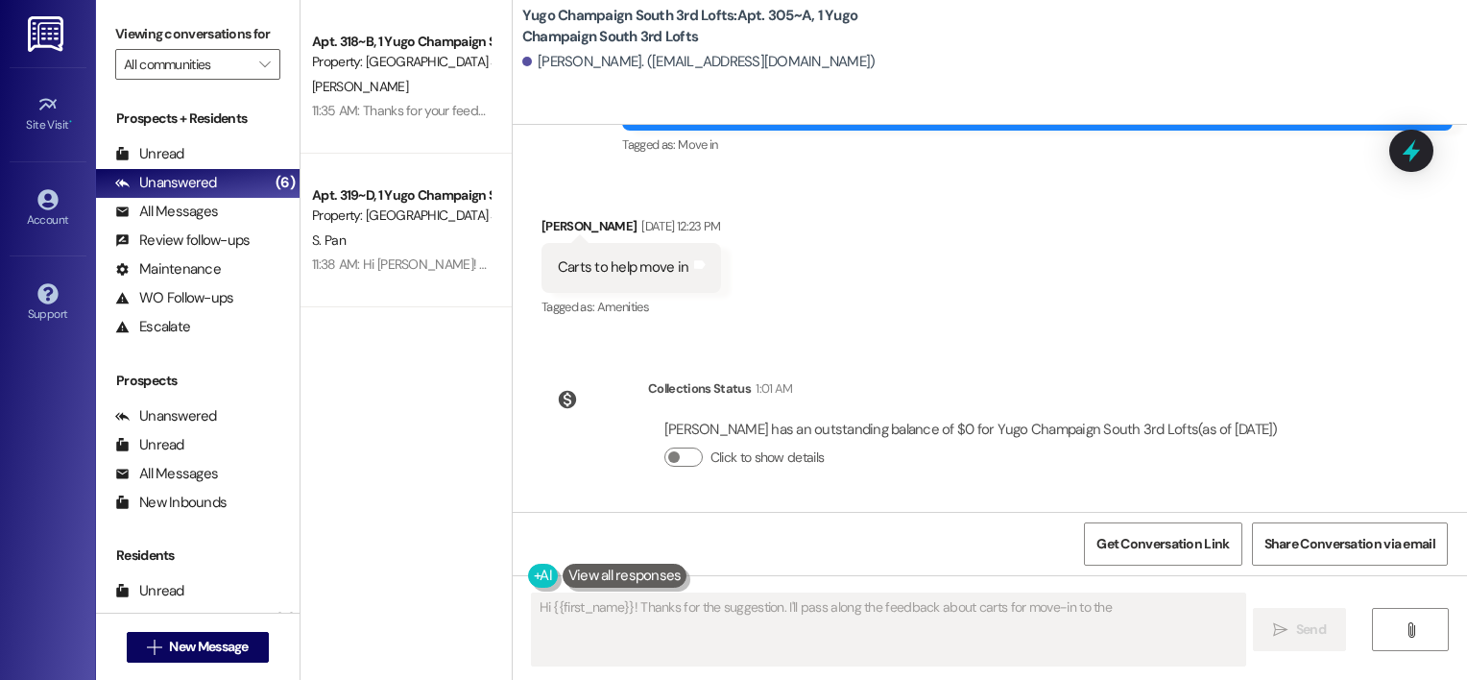
type textarea "Hi {{first_name}}! Thanks for the suggestion. I'll pass along the feedback abou…"
